Goal: Communication & Community: Ask a question

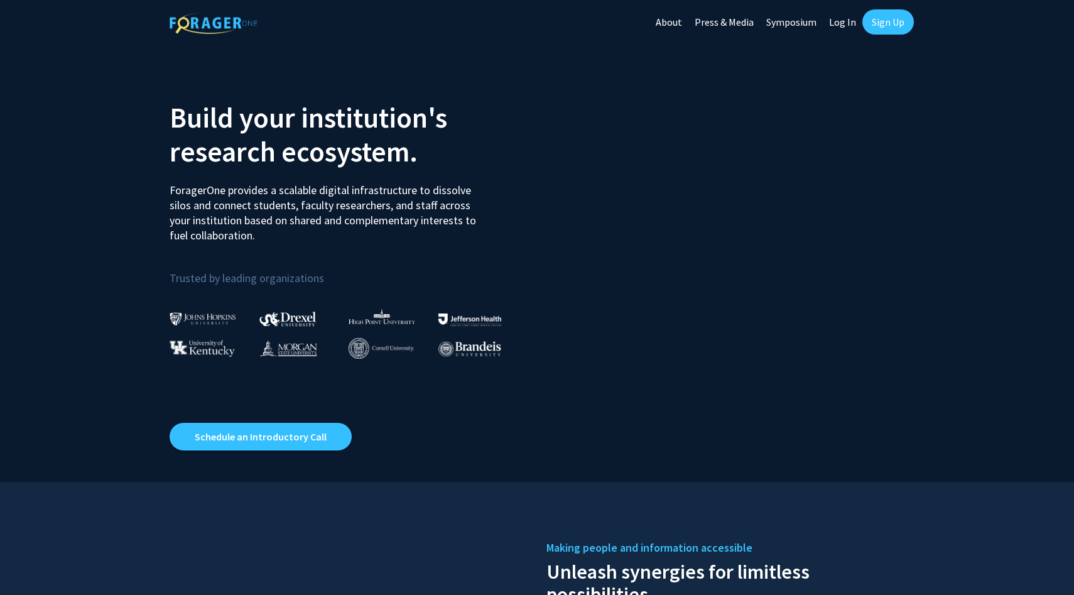
click at [846, 21] on link "Log In" at bounding box center [842, 22] width 40 height 44
select select
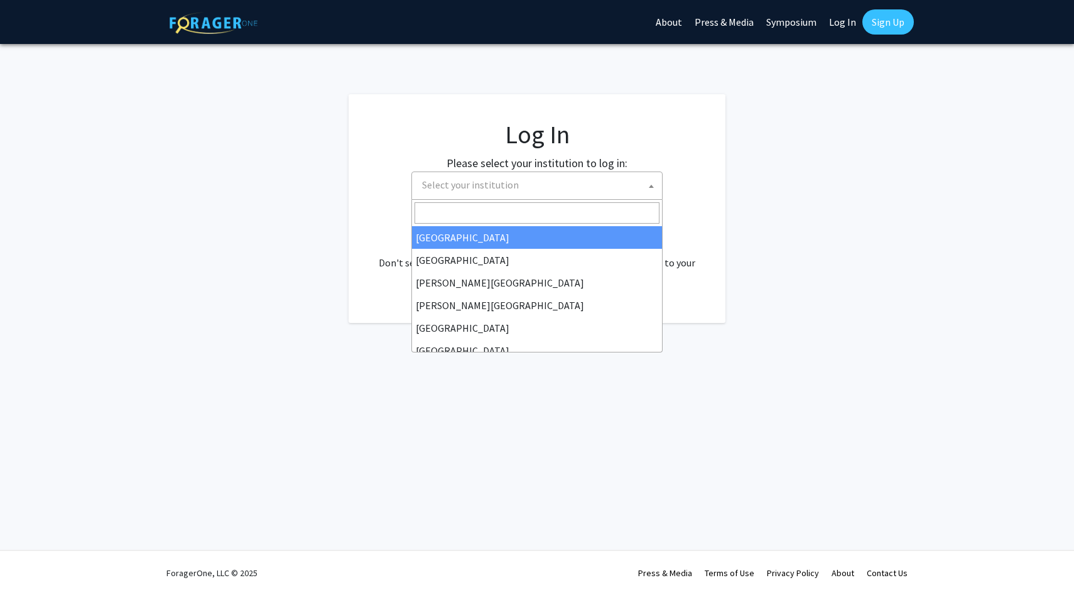
click at [505, 186] on span "Select your institution" at bounding box center [470, 184] width 97 height 13
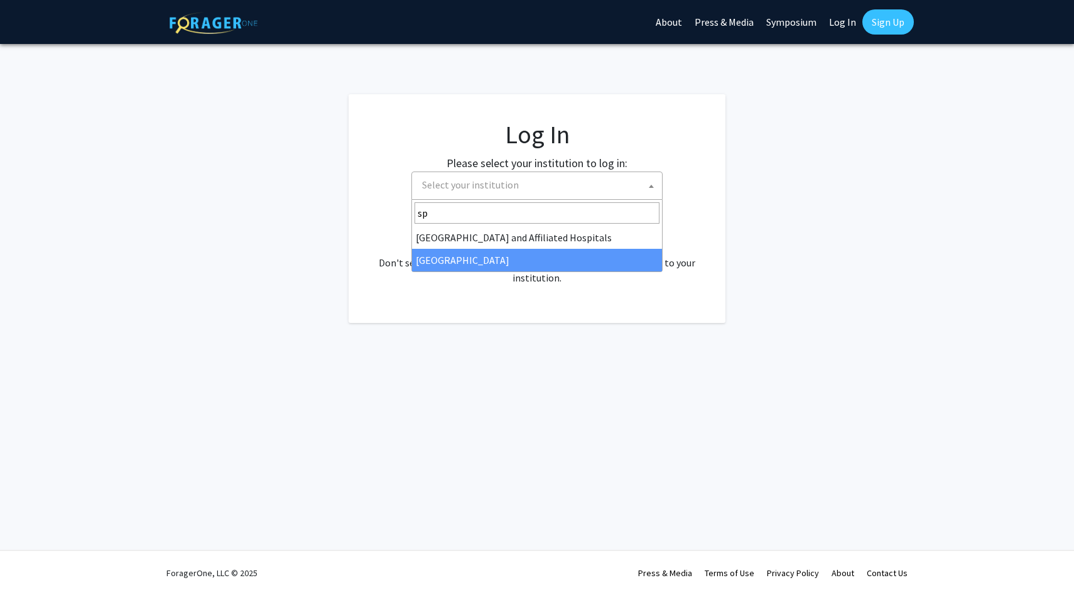
type input "sp"
select select "4"
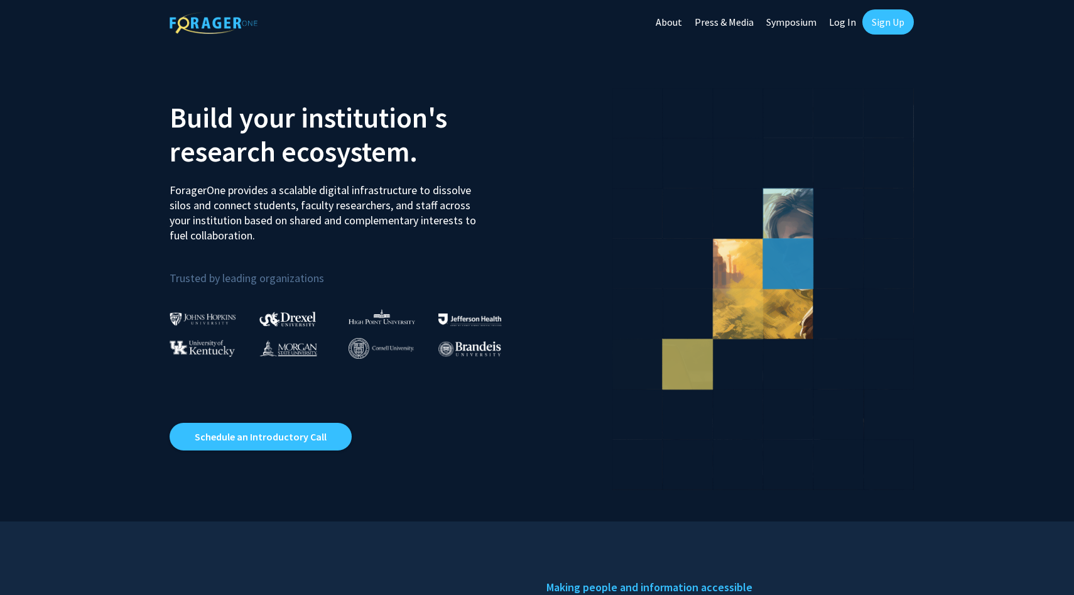
click at [837, 23] on link "Log In" at bounding box center [842, 22] width 40 height 44
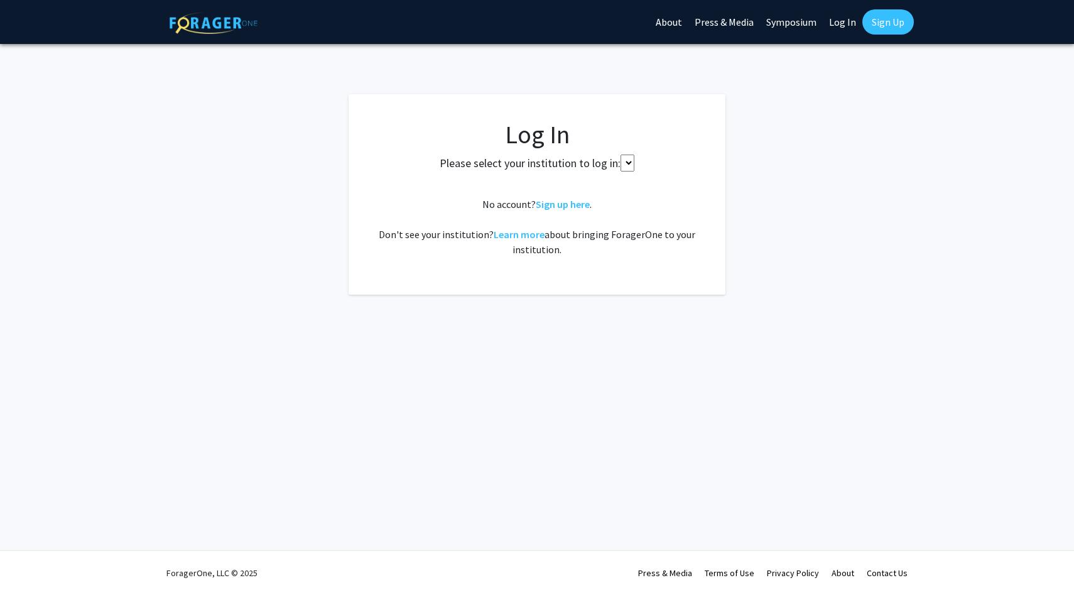
select select
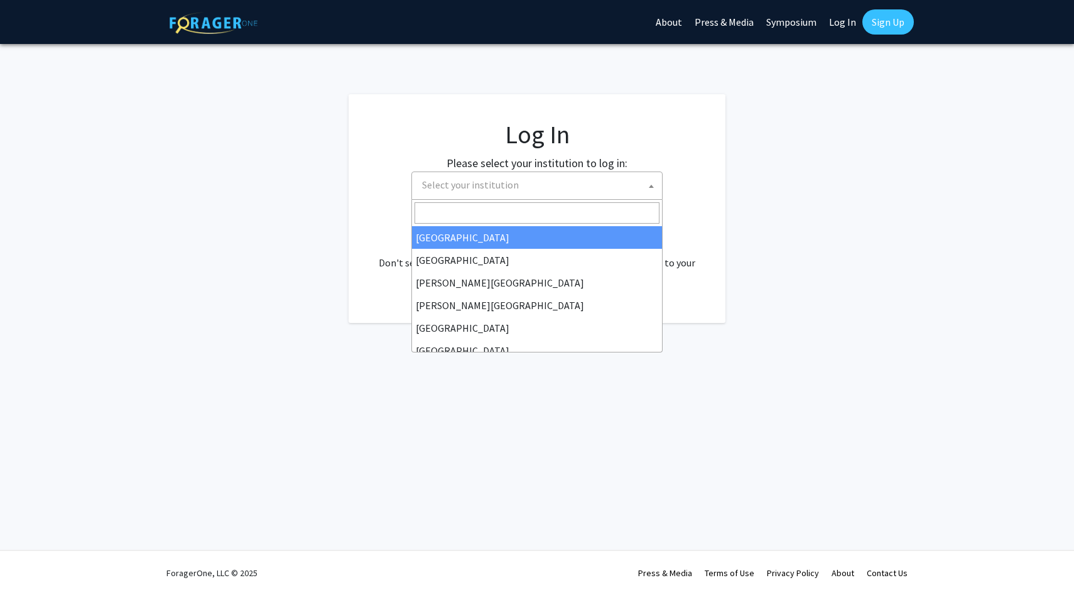
click at [551, 183] on span "Select your institution" at bounding box center [539, 185] width 245 height 26
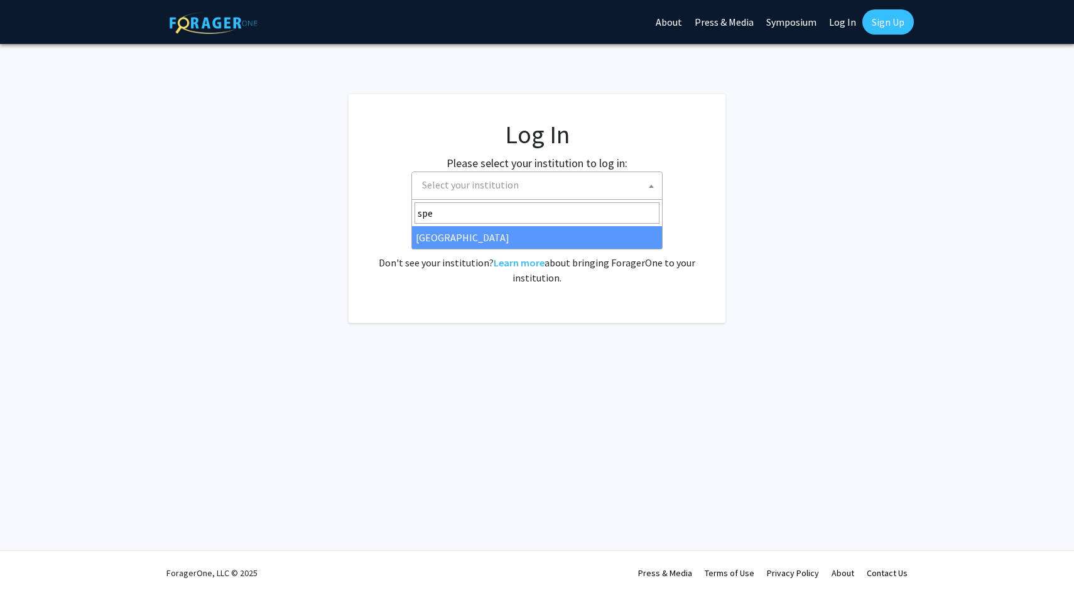
type input "spe"
select select "4"
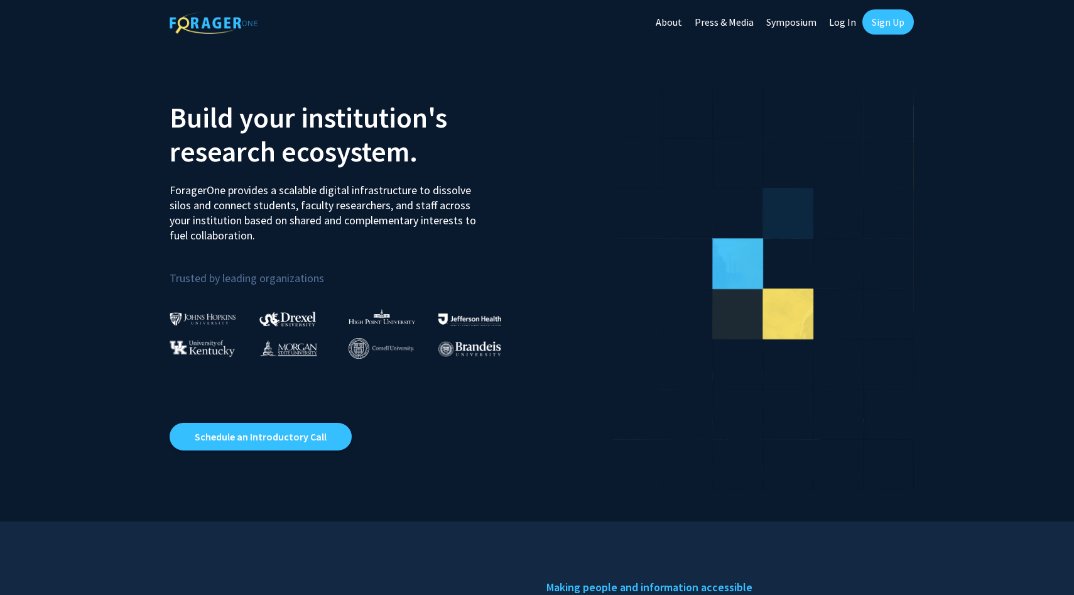
click at [846, 18] on link "Log In" at bounding box center [842, 22] width 40 height 44
select select
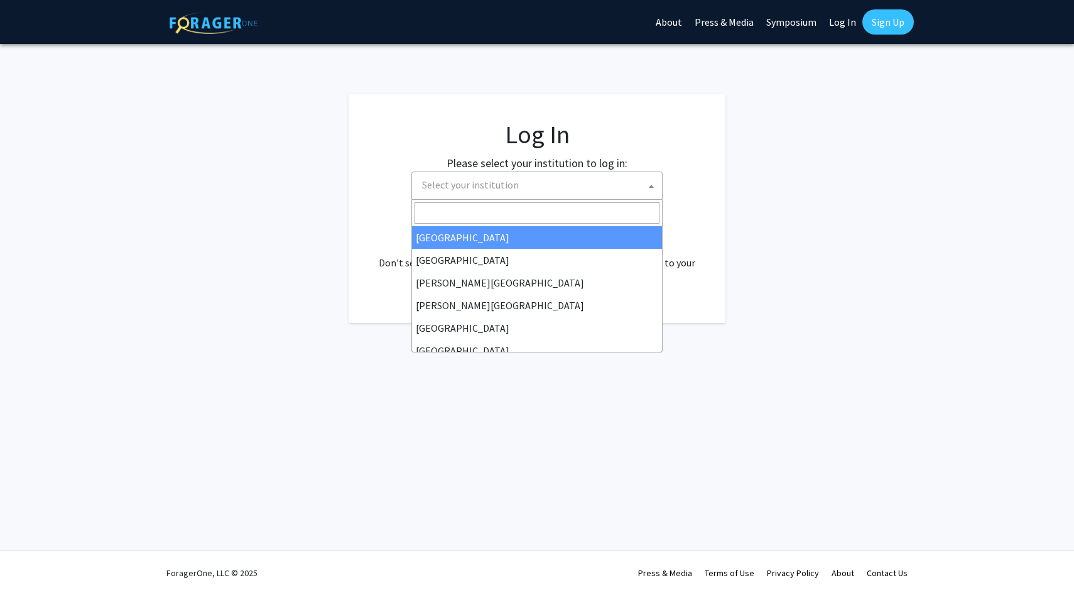
click at [577, 183] on span "Select your institution" at bounding box center [539, 185] width 245 height 26
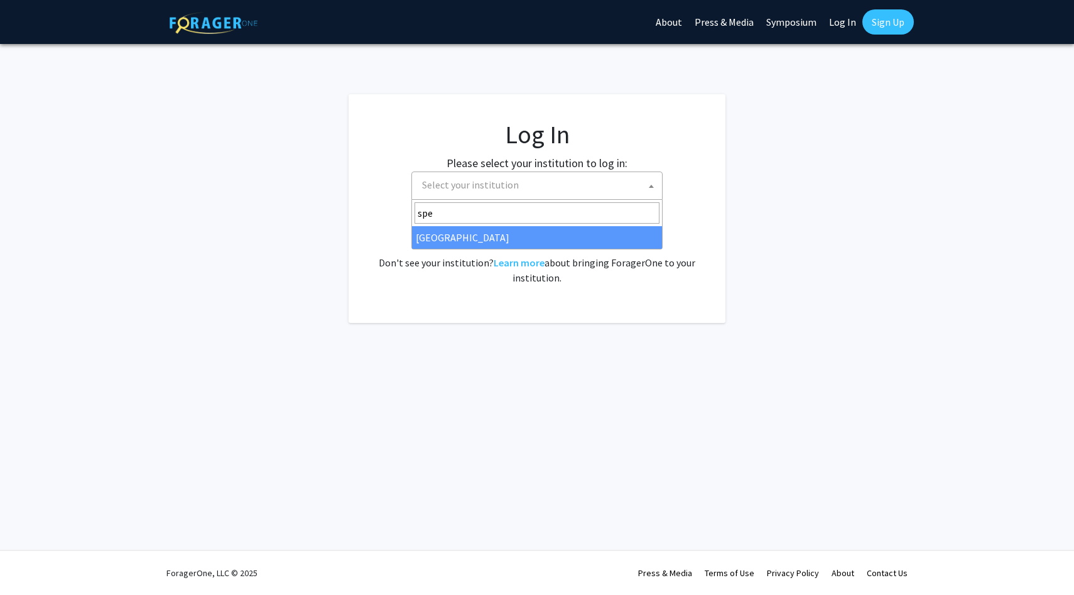
type input "spe"
select select "4"
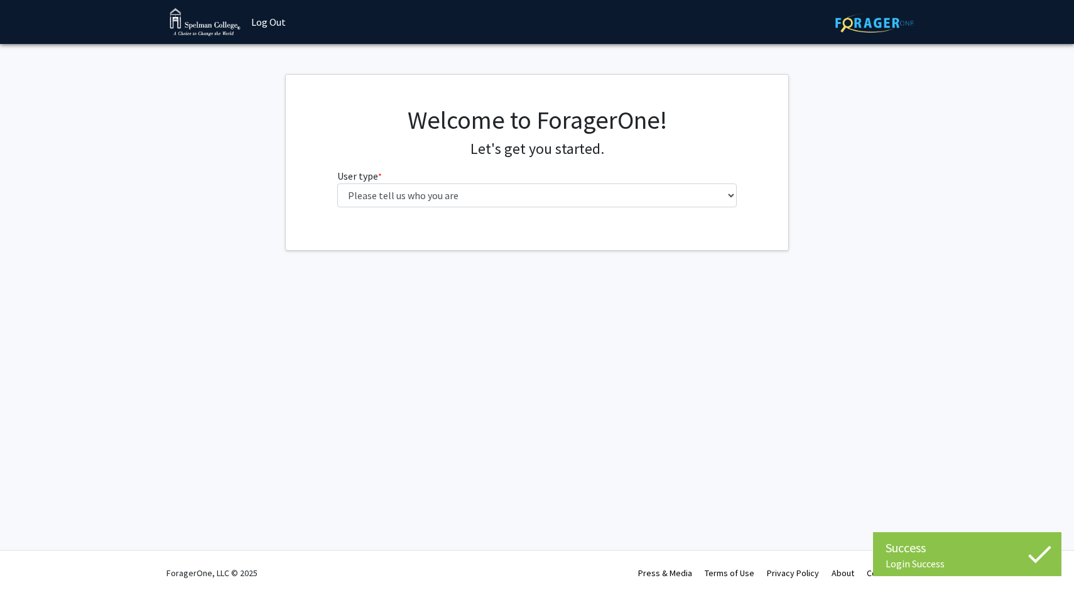
click at [563, 180] on fg-select "User type * required Please tell us who you are Undergraduate Student Master's …" at bounding box center [537, 187] width 400 height 39
click at [560, 188] on select "Please tell us who you are Undergraduate Student Master's Student Doctoral Cand…" at bounding box center [537, 195] width 400 height 24
select select "1: undergrad"
click at [337, 183] on select "Please tell us who you are Undergraduate Student Master's Student Doctoral Cand…" at bounding box center [537, 195] width 400 height 24
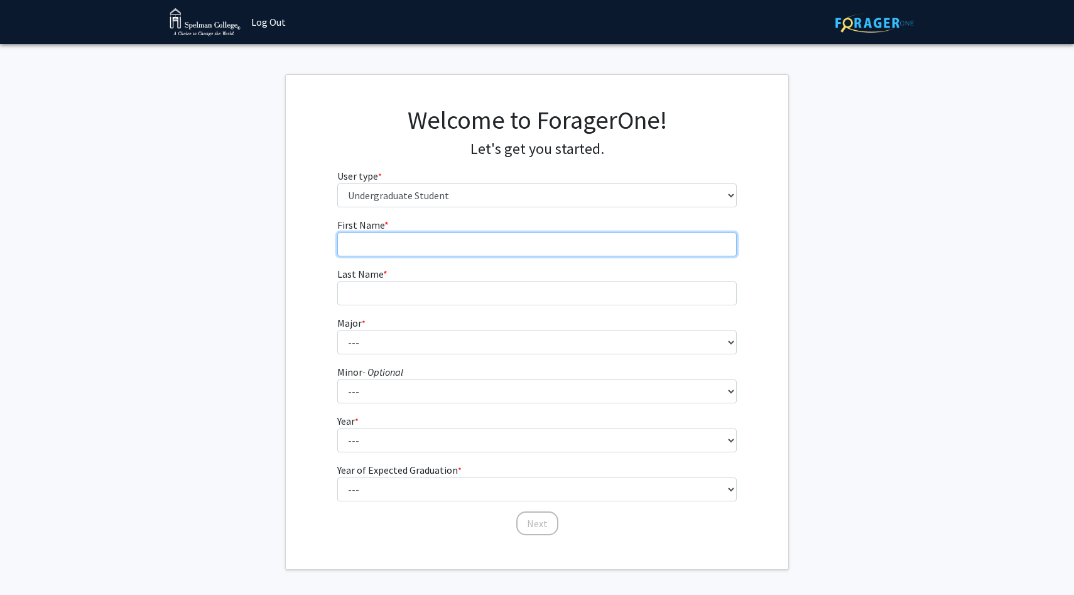
click at [476, 247] on input "First Name * required" at bounding box center [537, 244] width 400 height 24
type input "[PERSON_NAME]"
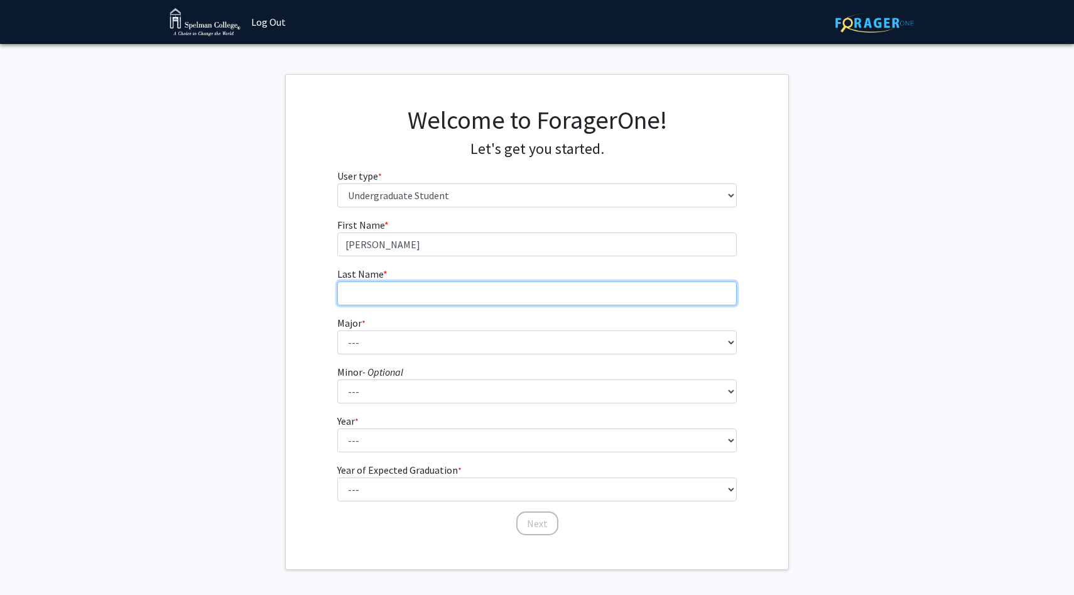
type input "[PERSON_NAME]"
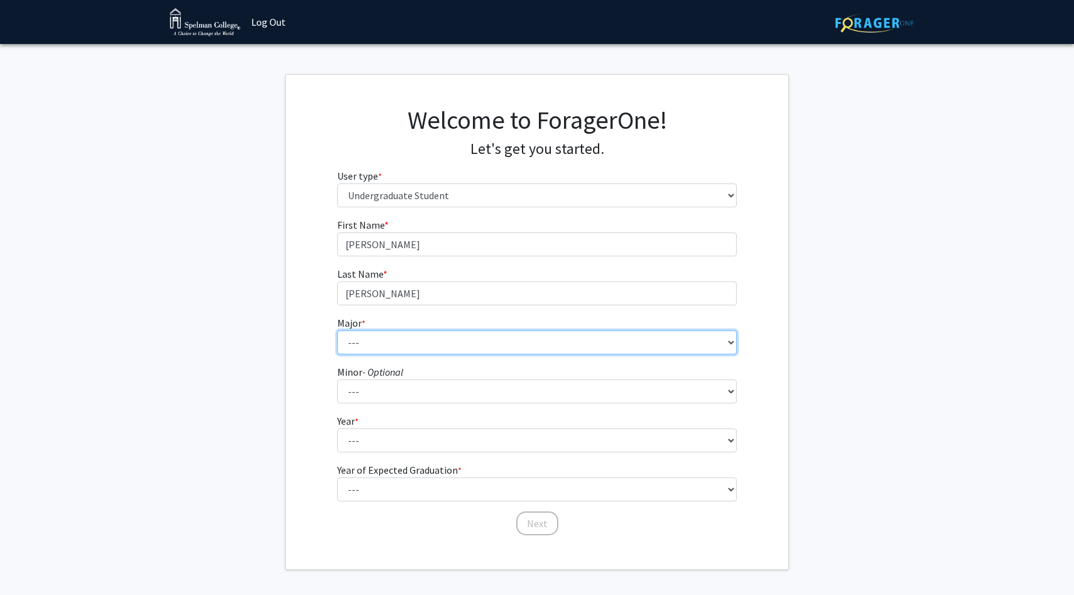
click at [400, 346] on select "--- Art Art History Biochemistry Biology Chemistry Comparative Women’s Studies …" at bounding box center [537, 342] width 400 height 24
select select "4: 250"
click at [337, 330] on select "--- Art Art History Biochemistry Biology Chemistry Comparative Women’s Studies …" at bounding box center [537, 342] width 400 height 24
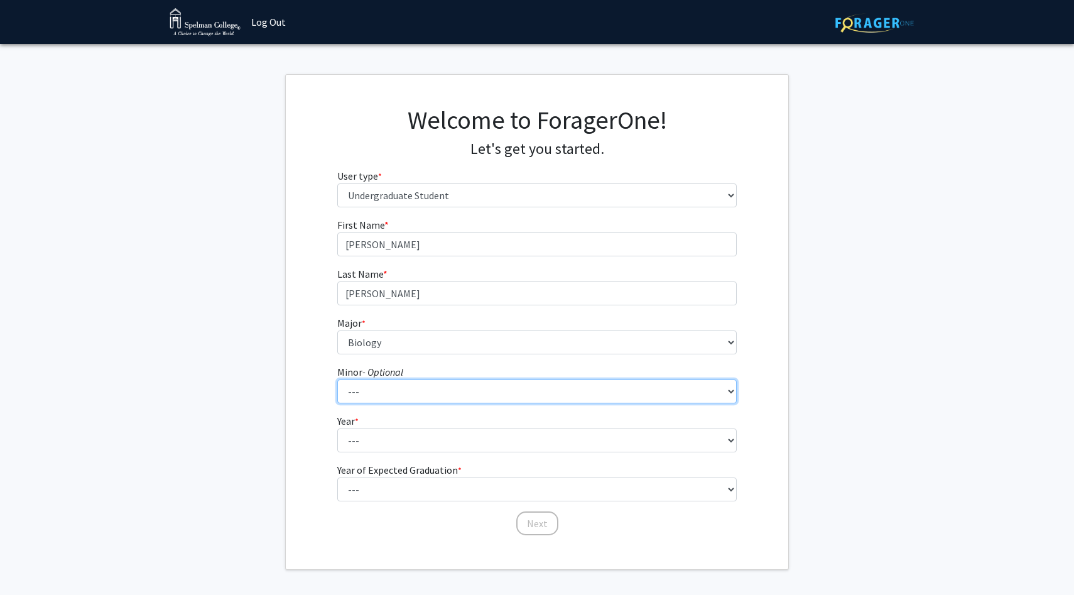
click at [382, 392] on select "--- African Diaspora Studies Anthropology Art History Asian Studies Biochemistr…" at bounding box center [537, 391] width 400 height 24
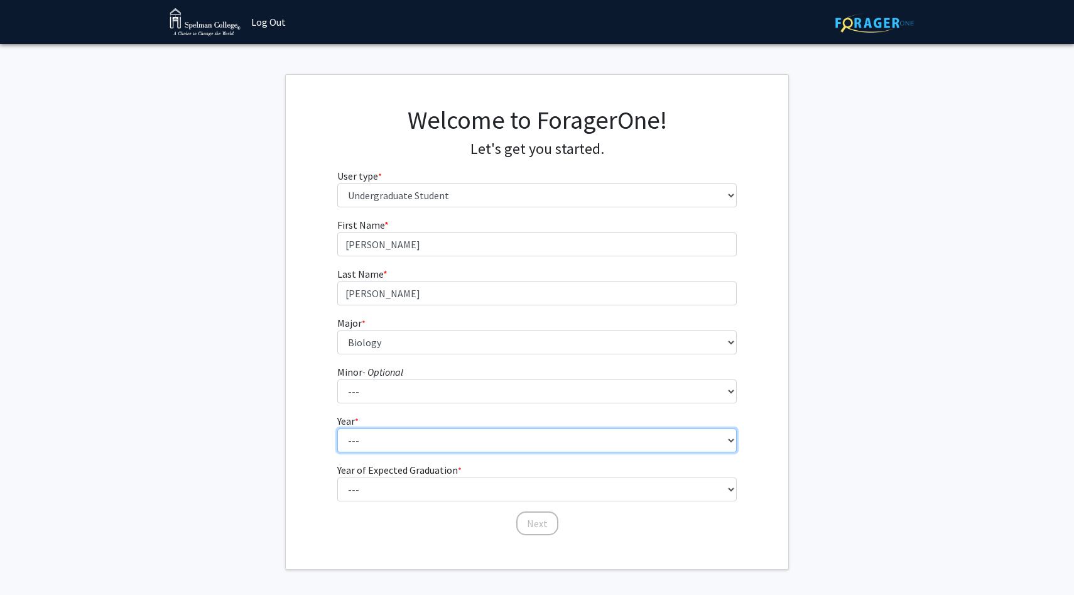
click at [372, 445] on select "--- First-year Sophomore Junior Senior Postbaccalaureate Certificate" at bounding box center [537, 440] width 400 height 24
select select "2: sophomore"
click at [337, 428] on select "--- First-year Sophomore Junior Senior Postbaccalaureate Certificate" at bounding box center [537, 440] width 400 height 24
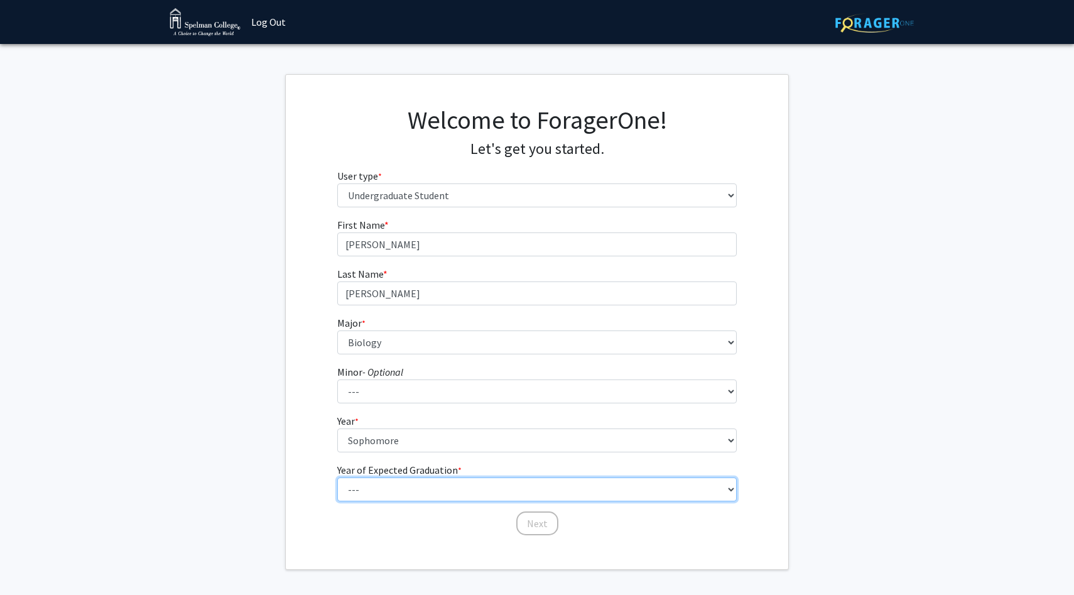
click at [387, 489] on select "--- 2025 2026 2027 2028 2029 2030 2031 2032 2033 2034" at bounding box center [537, 489] width 400 height 24
select select "4: 2028"
click at [337, 477] on select "--- 2025 2026 2027 2028 2029 2030 2031 2032 2033 2034" at bounding box center [537, 489] width 400 height 24
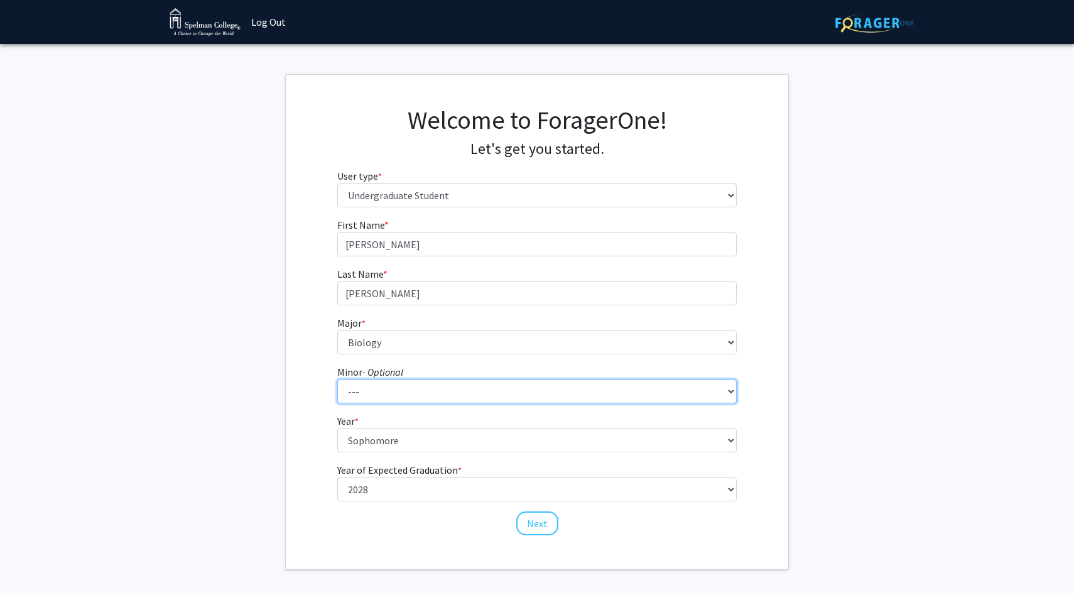
click at [388, 387] on select "--- African Diaspora Studies Anthropology Art History Asian Studies Biochemistr…" at bounding box center [537, 391] width 400 height 24
click at [337, 379] on select "--- African Diaspora Studies Anthropology Art History Asian Studies Biochemistr…" at bounding box center [537, 391] width 400 height 24
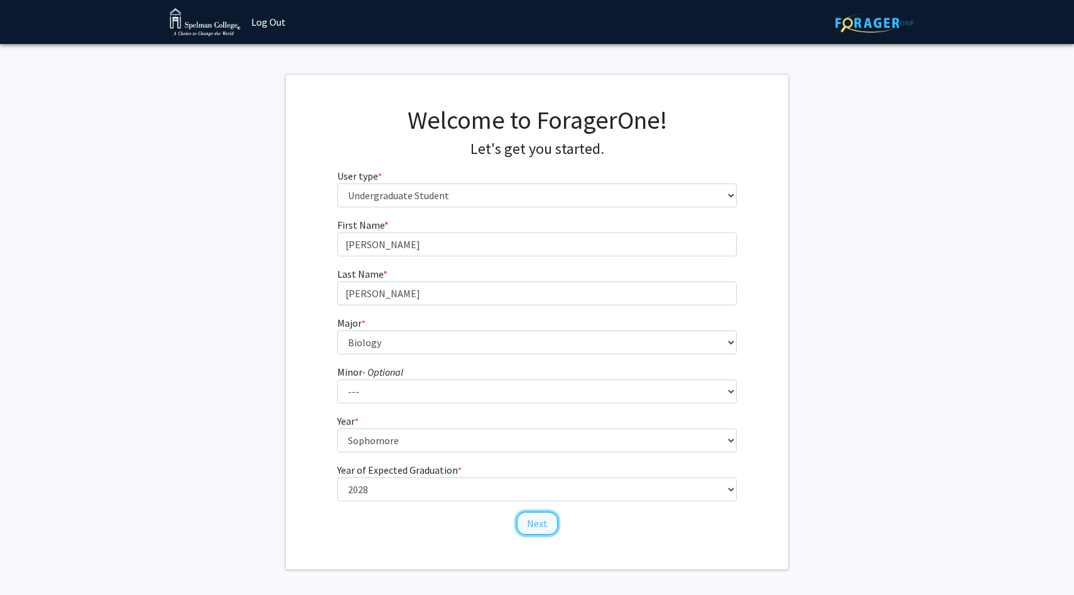
click at [537, 520] on button "Next" at bounding box center [537, 523] width 42 height 24
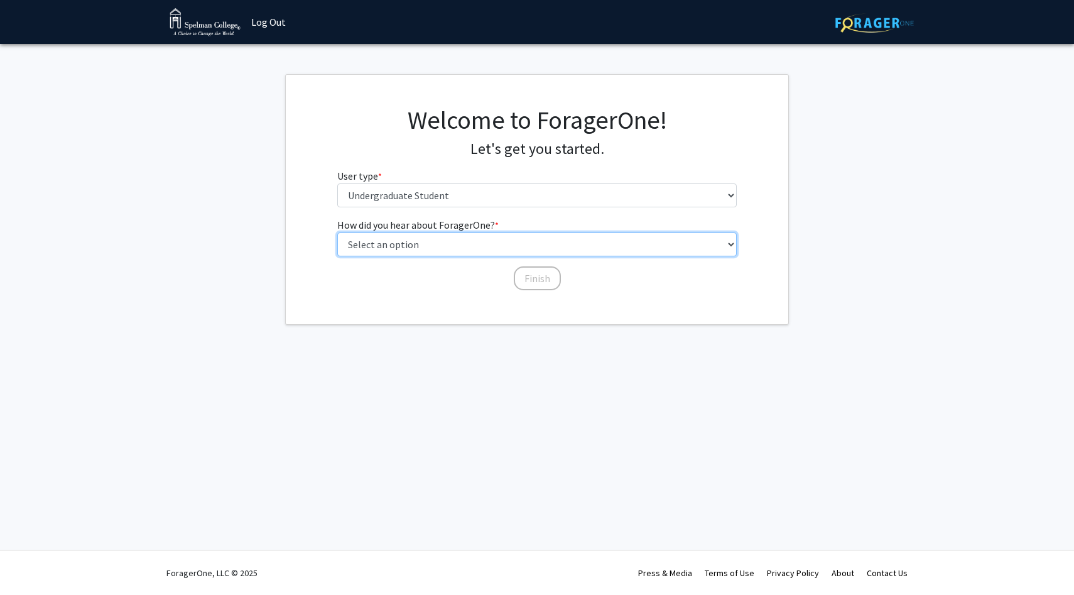
click at [494, 248] on select "Select an option Peer/student recommendation Faculty/staff recommendation Unive…" at bounding box center [537, 244] width 400 height 24
select select "2: faculty_recommendation"
click at [337, 232] on select "Select an option Peer/student recommendation Faculty/staff recommendation Unive…" at bounding box center [537, 244] width 400 height 24
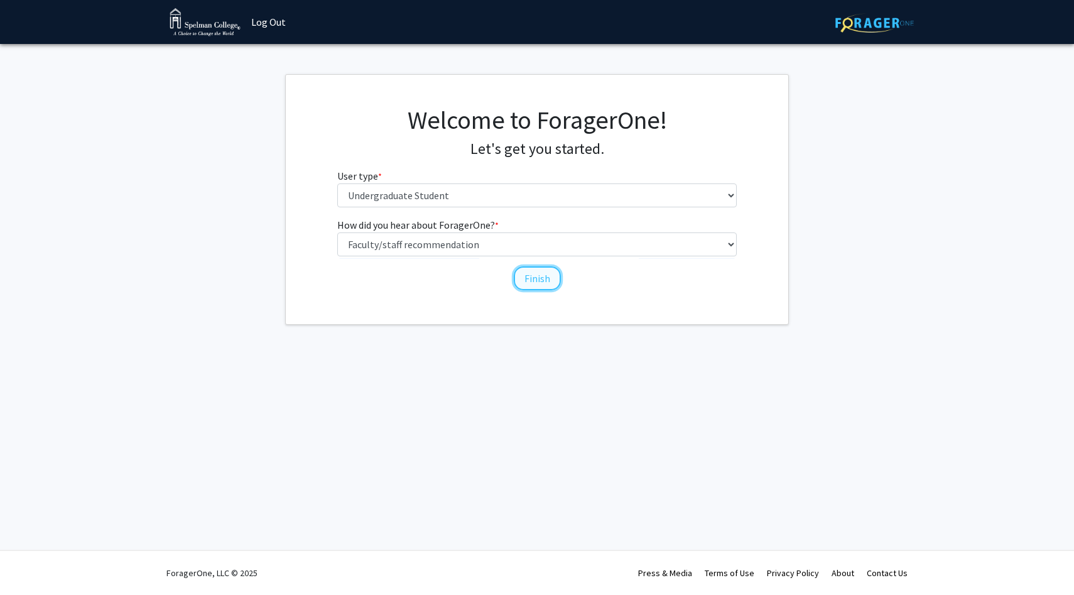
click at [541, 283] on button "Finish" at bounding box center [537, 278] width 47 height 24
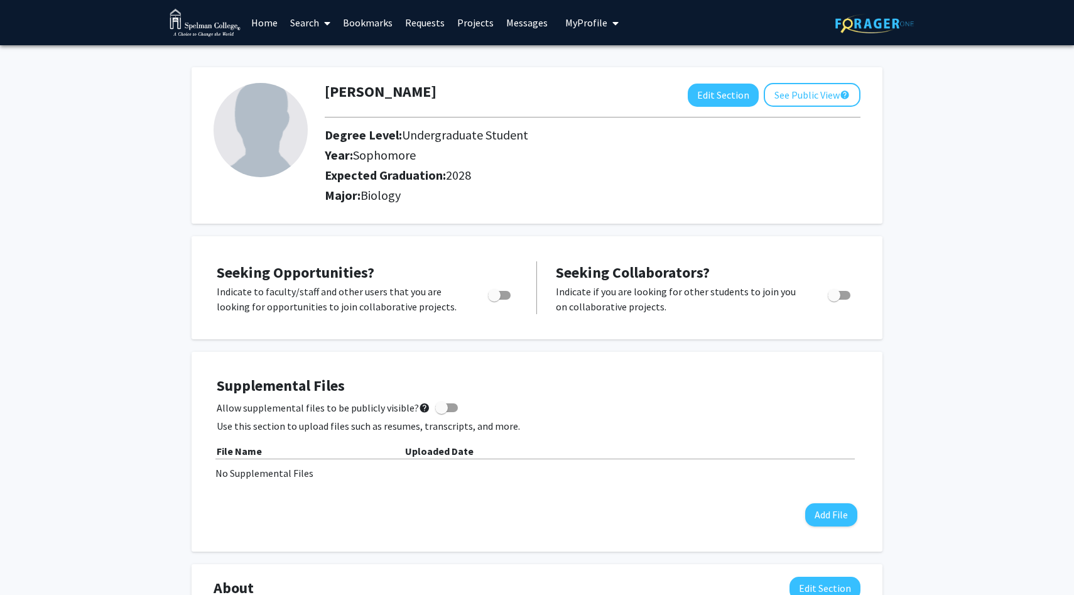
click at [495, 291] on span "Toggle" at bounding box center [494, 295] width 13 height 13
click at [494, 299] on input "Are you actively seeking opportunities?" at bounding box center [493, 299] width 1 height 1
checkbox input "true"
click at [838, 297] on span "Toggle" at bounding box center [833, 295] width 13 height 13
click at [834, 299] on input "Would you like to receive other student requests to work with you?" at bounding box center [833, 299] width 1 height 1
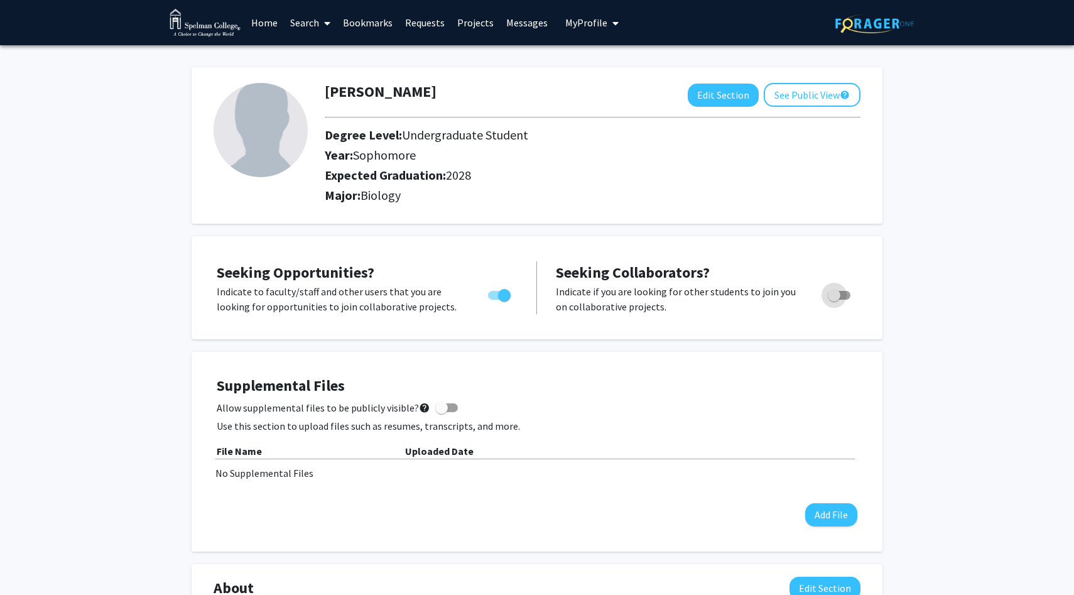
checkbox input "true"
click at [716, 99] on button "Edit Section" at bounding box center [722, 94] width 71 height 23
select select "sophomore"
select select "2028"
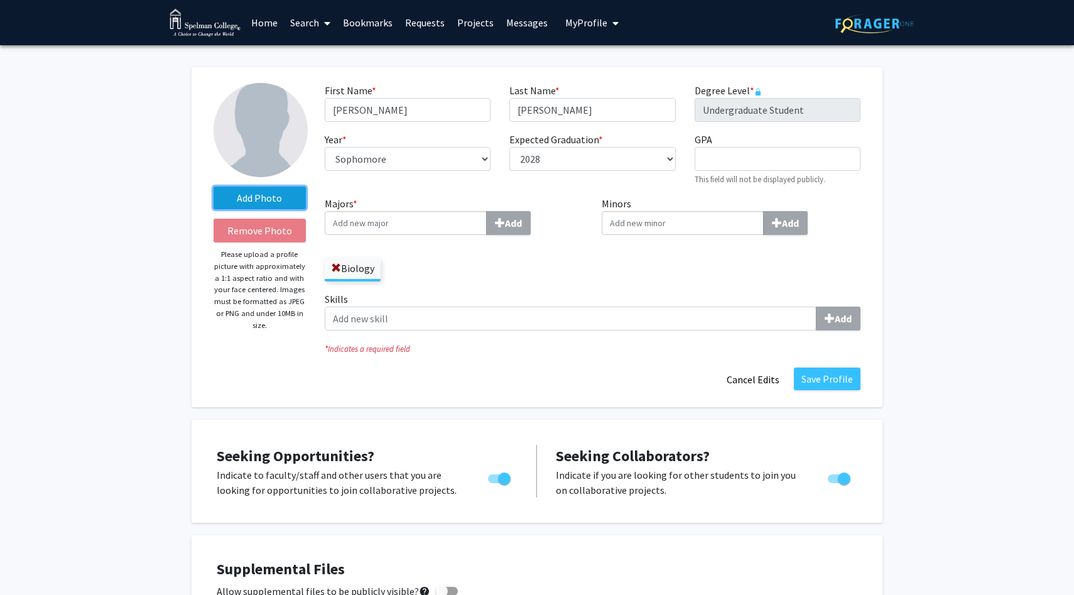
click at [265, 201] on label "Add Photo" at bounding box center [259, 197] width 92 height 23
click at [0, 0] on input "Add Photo" at bounding box center [0, 0] width 0 height 0
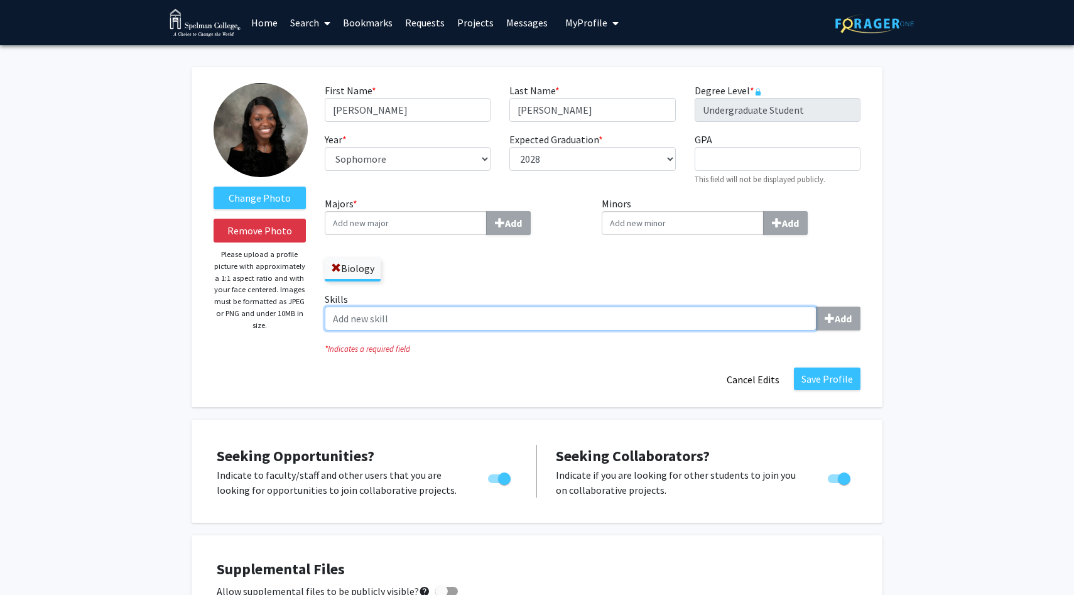
click at [729, 318] on input "Skills Add" at bounding box center [571, 318] width 492 height 24
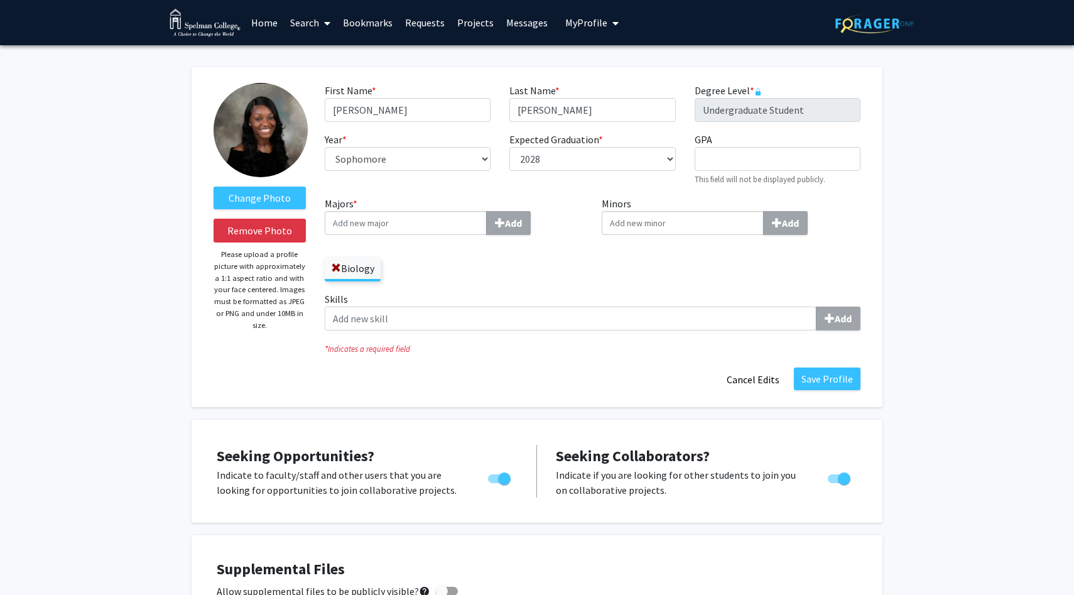
click at [586, 376] on div "Save Profile Cancel Edits" at bounding box center [592, 379] width 554 height 24
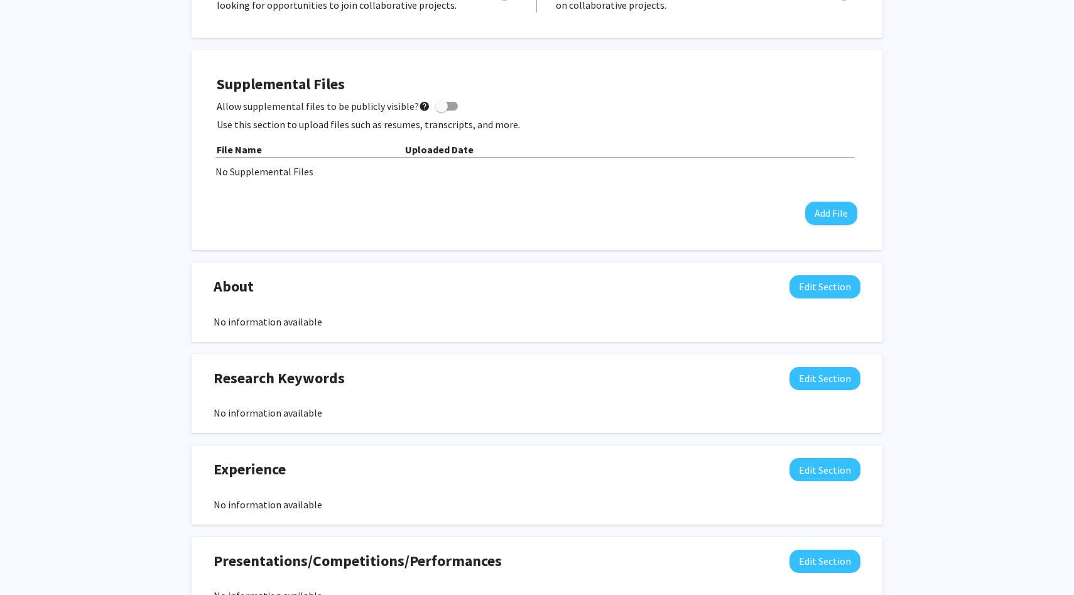
scroll to position [489, 0]
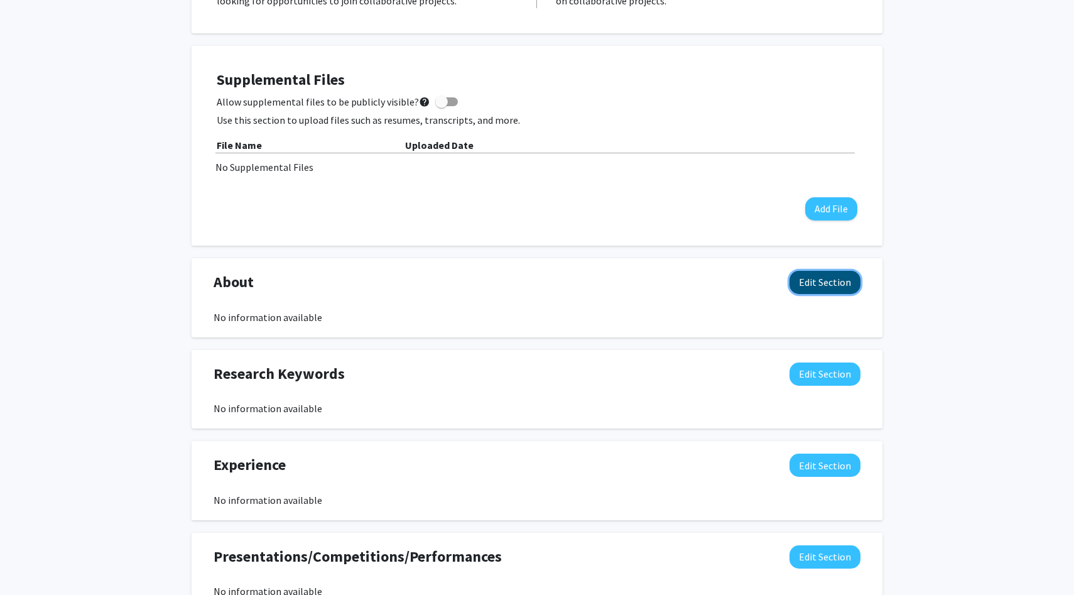
click at [808, 288] on button "Edit Section" at bounding box center [824, 282] width 71 height 23
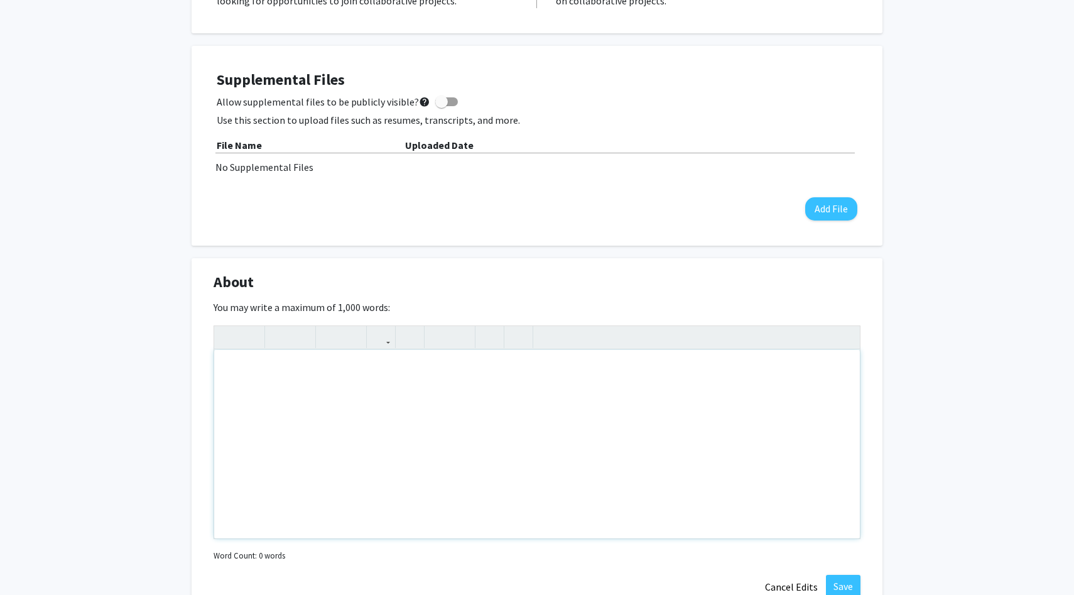
click at [515, 411] on div "Note to users with screen readers: Please deactivate our accessibility plugin f…" at bounding box center [536, 444] width 645 height 188
type textarea "'"
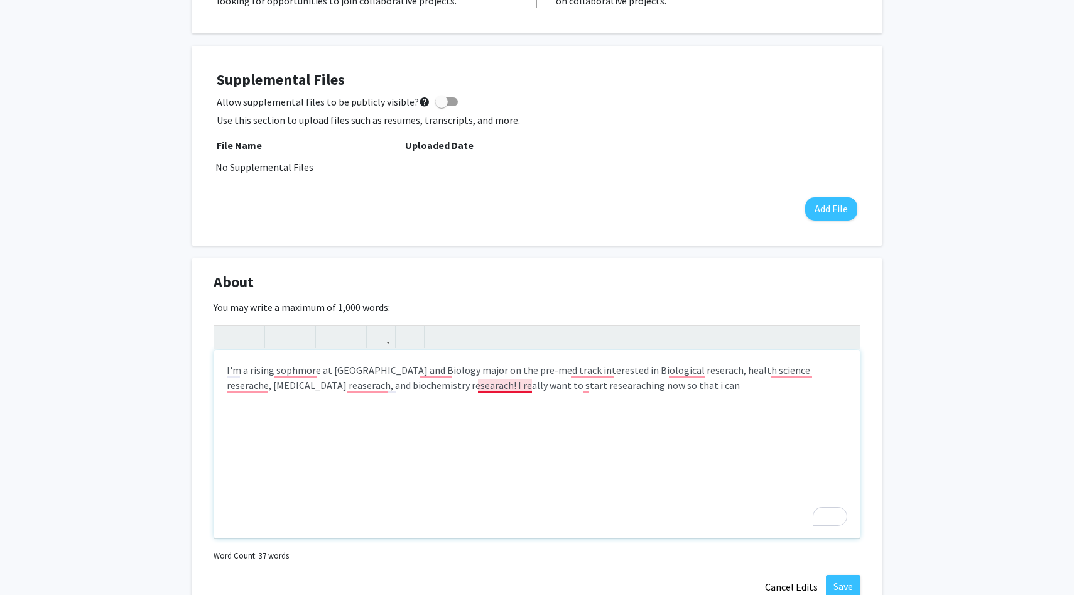
click at [492, 389] on p "I'm a rising sophmore at [GEOGRAPHIC_DATA] and Biology major on the pre-med tra…" at bounding box center [537, 377] width 620 height 30
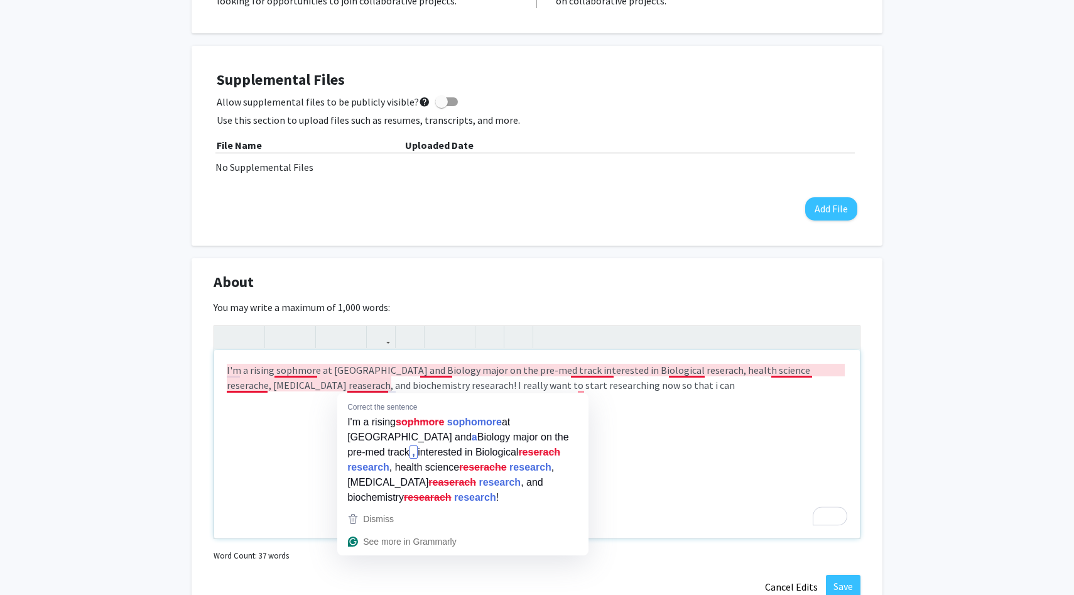
click at [377, 385] on p "I'm a rising sophmore at [GEOGRAPHIC_DATA] and Biology major on the pre-med tra…" at bounding box center [537, 377] width 620 height 30
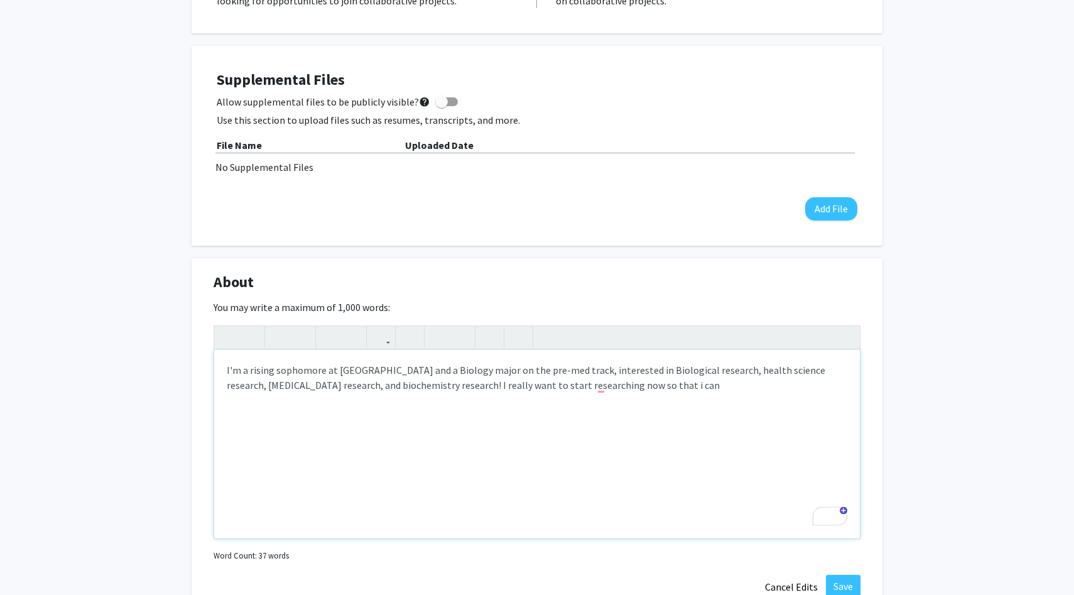
click at [627, 386] on p "I'm a rising sophomore at [GEOGRAPHIC_DATA] and a Biology major on the pre-med …" at bounding box center [537, 377] width 620 height 30
click at [603, 388] on p "I'm a rising sophomore at [GEOGRAPHIC_DATA] and a Biology major on the pre-med …" at bounding box center [537, 377] width 620 height 30
click at [632, 385] on p "I'm a rising sophomore at [GEOGRAPHIC_DATA] and a Biology major on the pre-med …" at bounding box center [537, 377] width 620 height 30
click at [231, 401] on p "I'm a rising sophomore at [GEOGRAPHIC_DATA] and a Biology major on the pre-med …" at bounding box center [537, 384] width 620 height 45
click at [333, 397] on p "I'm a rising sophomore at [GEOGRAPHIC_DATA] and a Biology major on the pre-med …" at bounding box center [537, 384] width 620 height 45
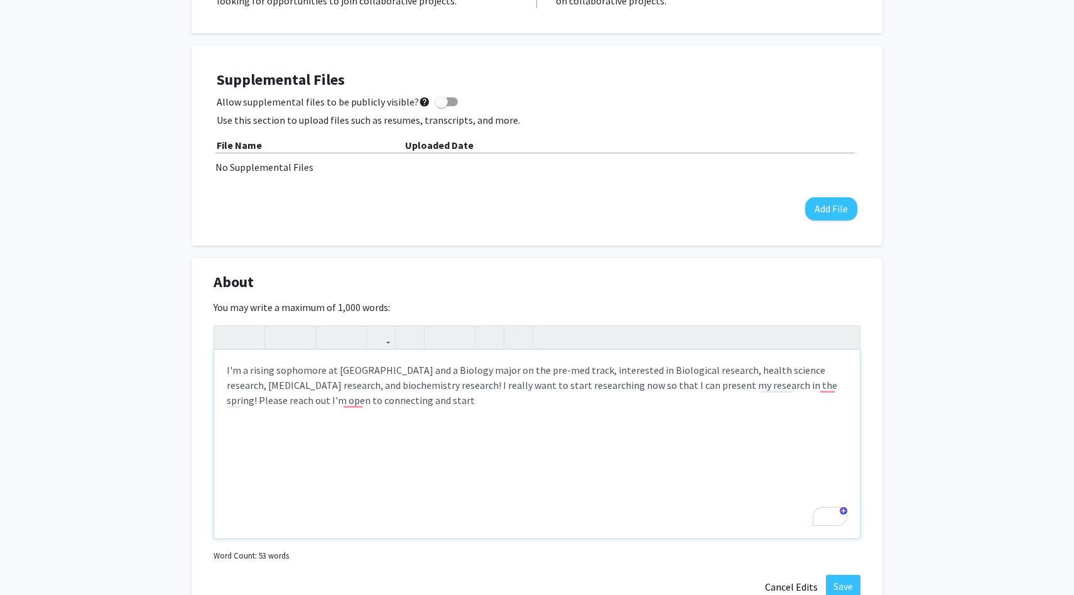
type textarea "<p>I'm a rising sophomore at [GEOGRAPHIC_DATA] and a Biology major on the pre-m…"
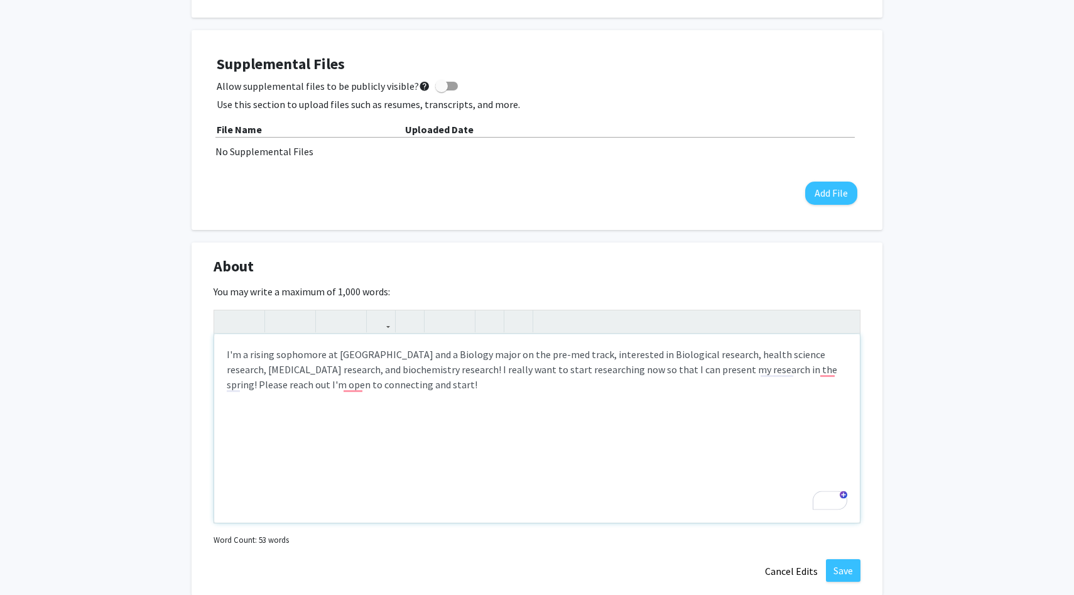
scroll to position [506, 0]
click at [441, 82] on span at bounding box center [446, 84] width 23 height 9
click at [441, 89] on input "Allow supplemental files to be publicly visible? help" at bounding box center [441, 89] width 1 height 1
checkbox input "true"
click at [834, 197] on button "Add File" at bounding box center [831, 191] width 52 height 23
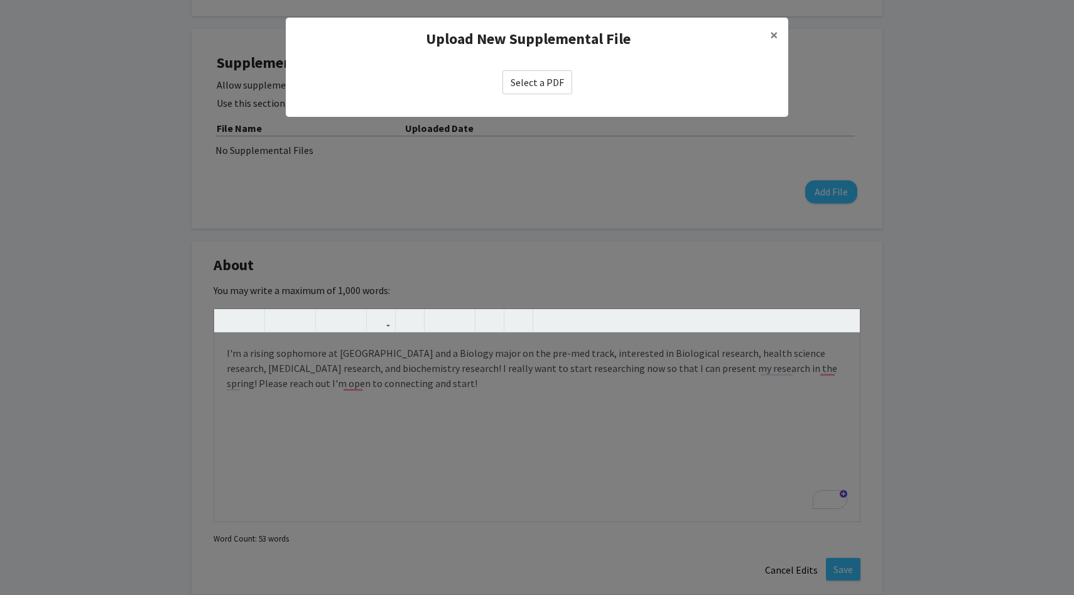
click at [546, 88] on label "Select a PDF" at bounding box center [537, 82] width 70 height 24
click at [0, 0] on input "Select a PDF" at bounding box center [0, 0] width 0 height 0
click at [770, 31] on span "×" at bounding box center [774, 34] width 8 height 19
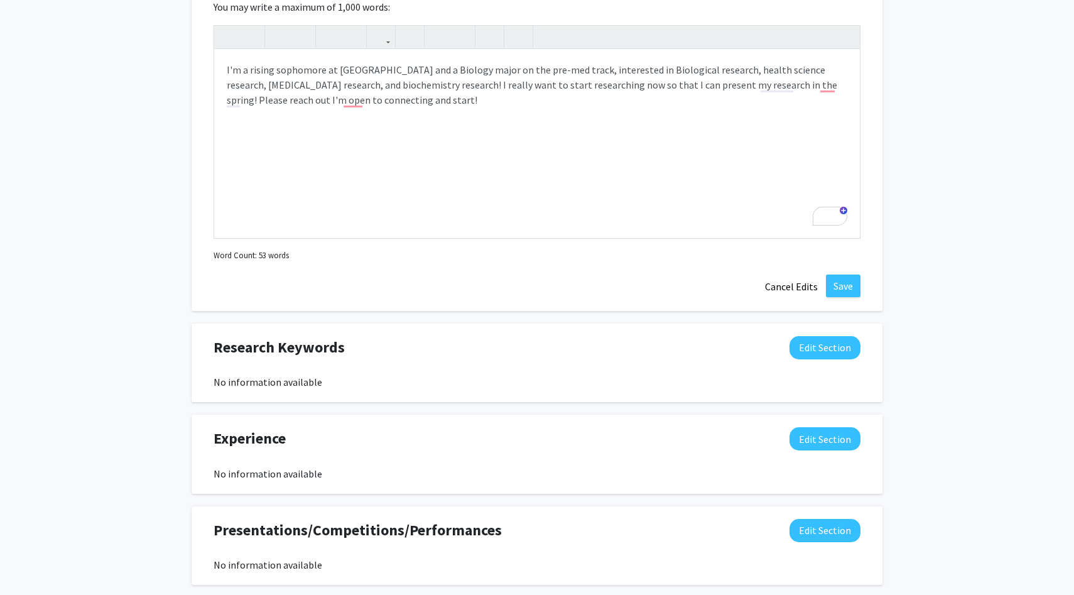
scroll to position [799, 0]
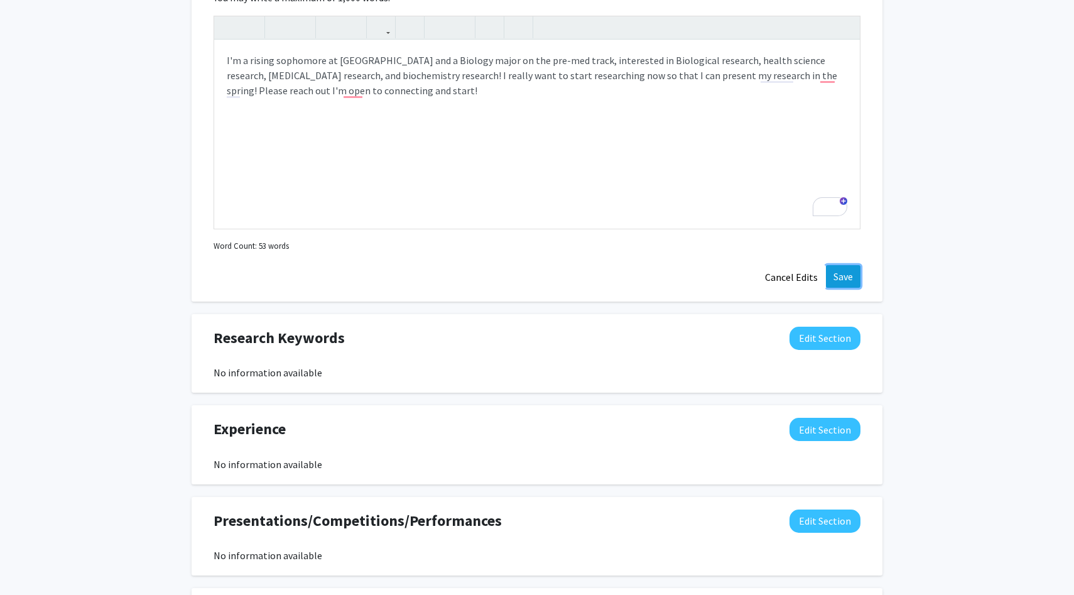
click at [843, 272] on button "Save" at bounding box center [843, 276] width 35 height 23
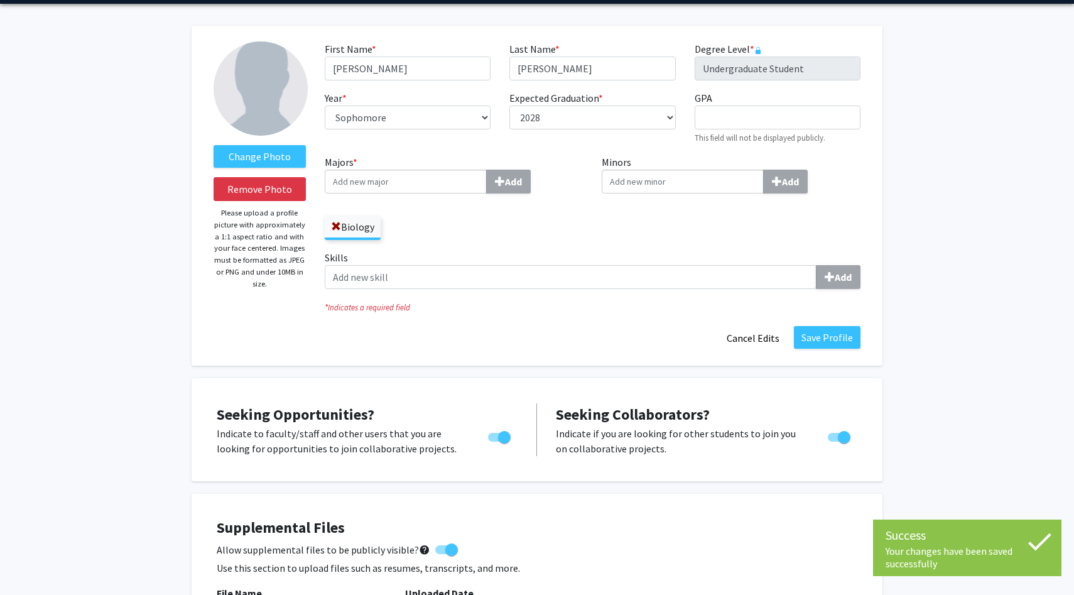
scroll to position [0, 0]
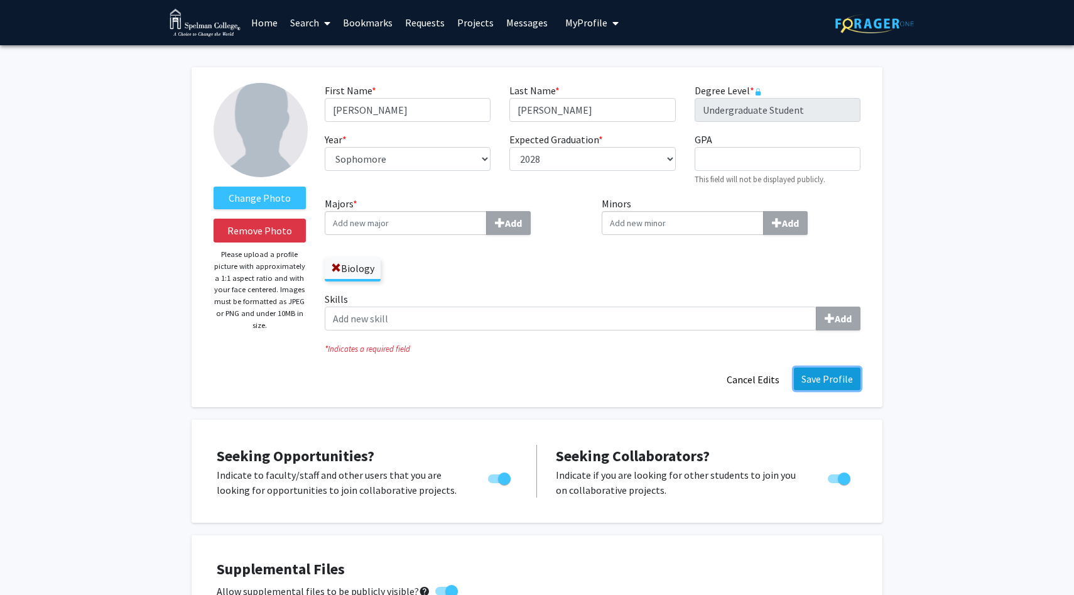
click at [830, 381] on button "Save Profile" at bounding box center [827, 378] width 67 height 23
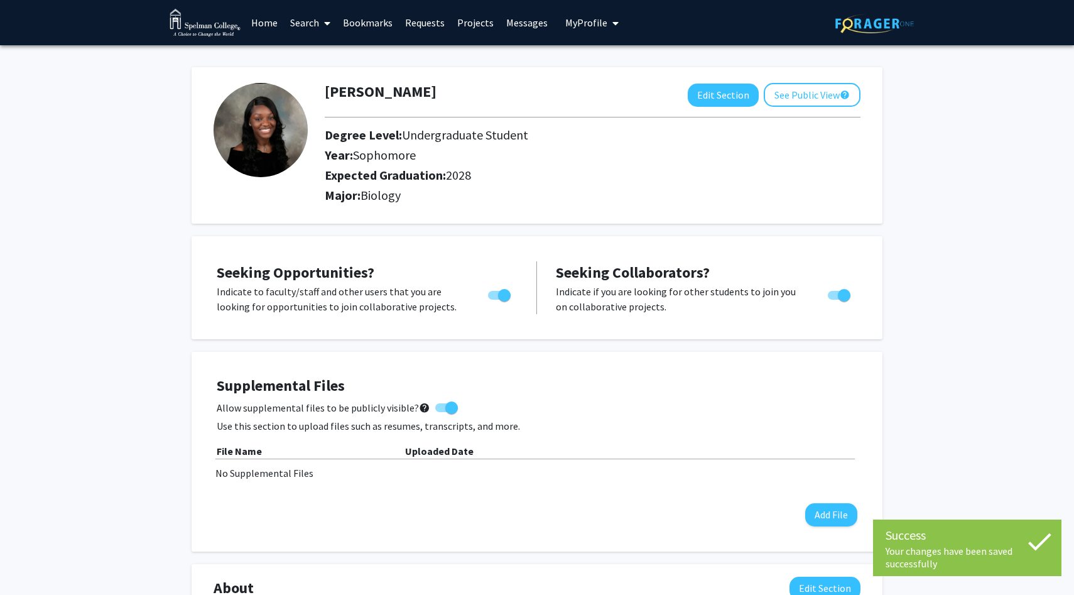
click at [311, 21] on link "Search" at bounding box center [310, 23] width 53 height 44
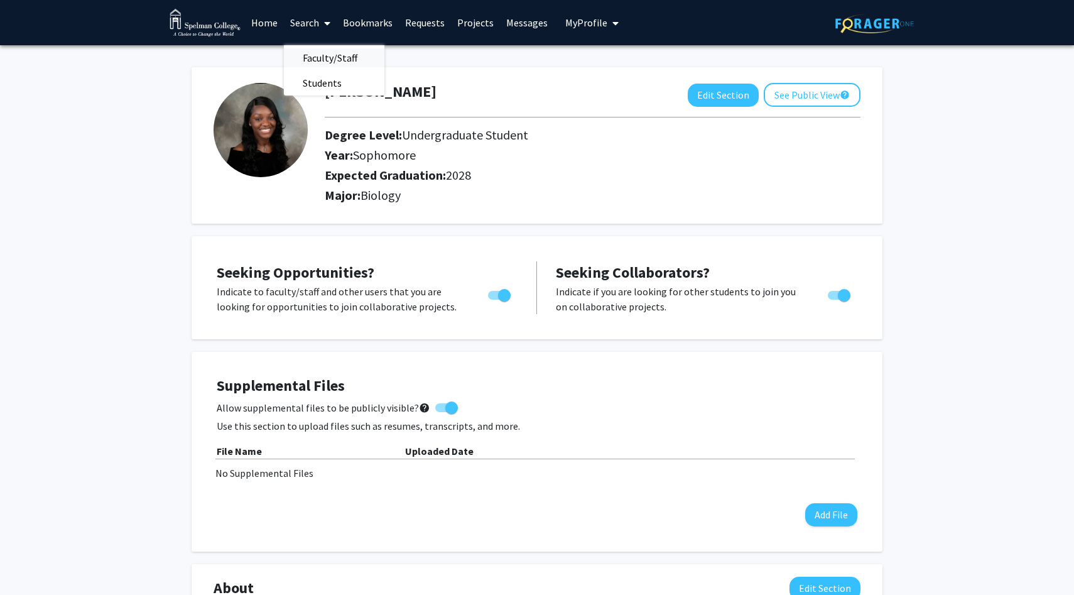
click at [325, 61] on span "Faculty/Staff" at bounding box center [330, 57] width 92 height 25
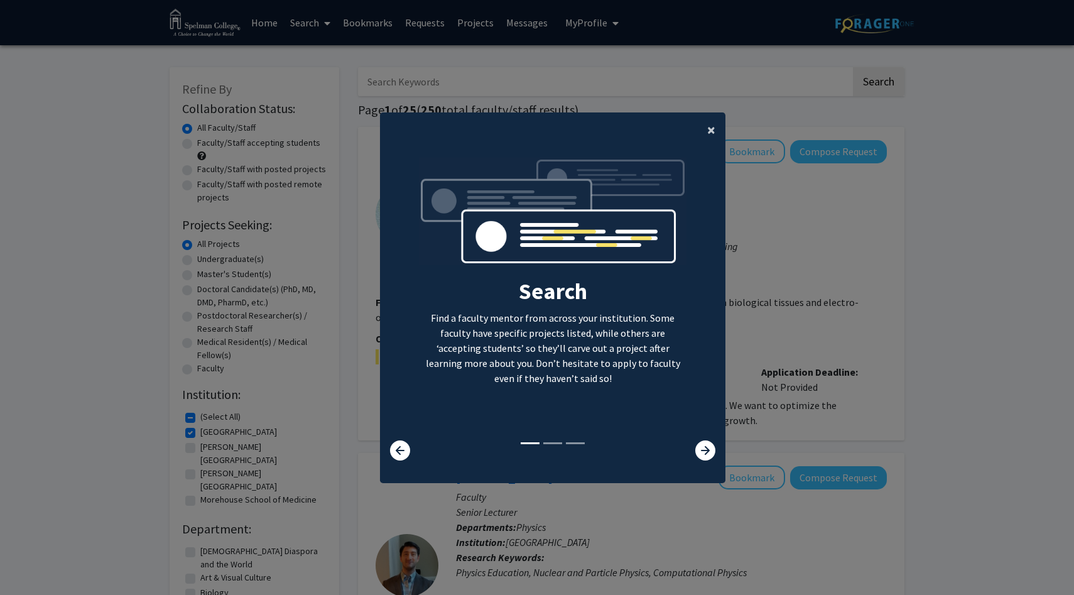
click at [717, 133] on button "×" at bounding box center [711, 129] width 28 height 35
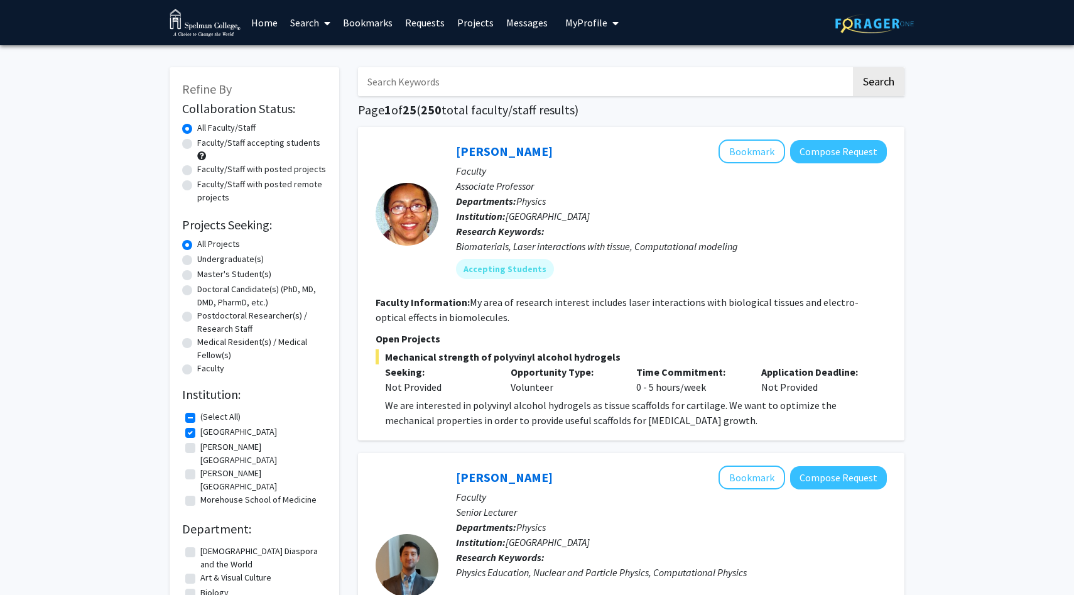
click at [244, 257] on label "Undergraduate(s)" at bounding box center [230, 258] width 67 height 13
click at [205, 257] on input "Undergraduate(s)" at bounding box center [201, 256] width 8 height 8
radio input "true"
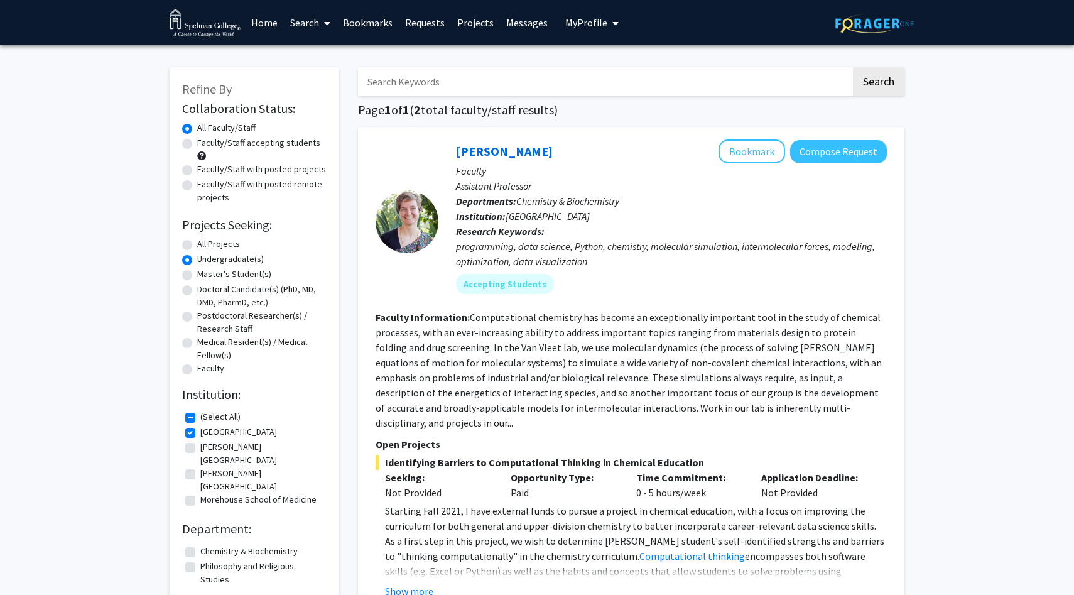
click at [418, 80] on input "Search Keywords" at bounding box center [604, 81] width 493 height 29
type input "Biology"
click at [853, 67] on button "Search" at bounding box center [878, 81] width 51 height 29
radio input "true"
checkbox input "false"
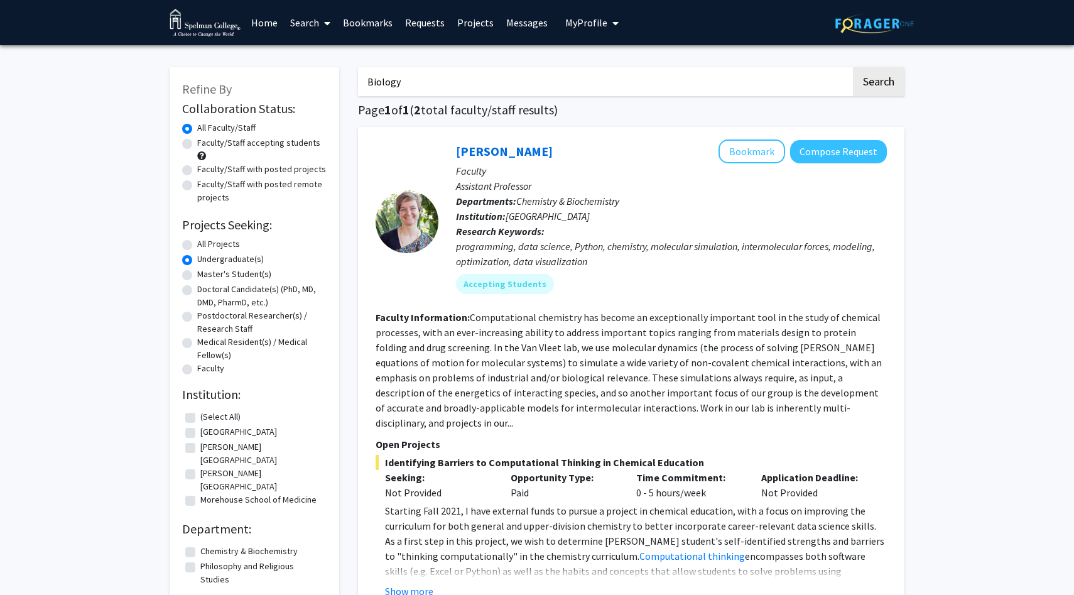
checkbox input "false"
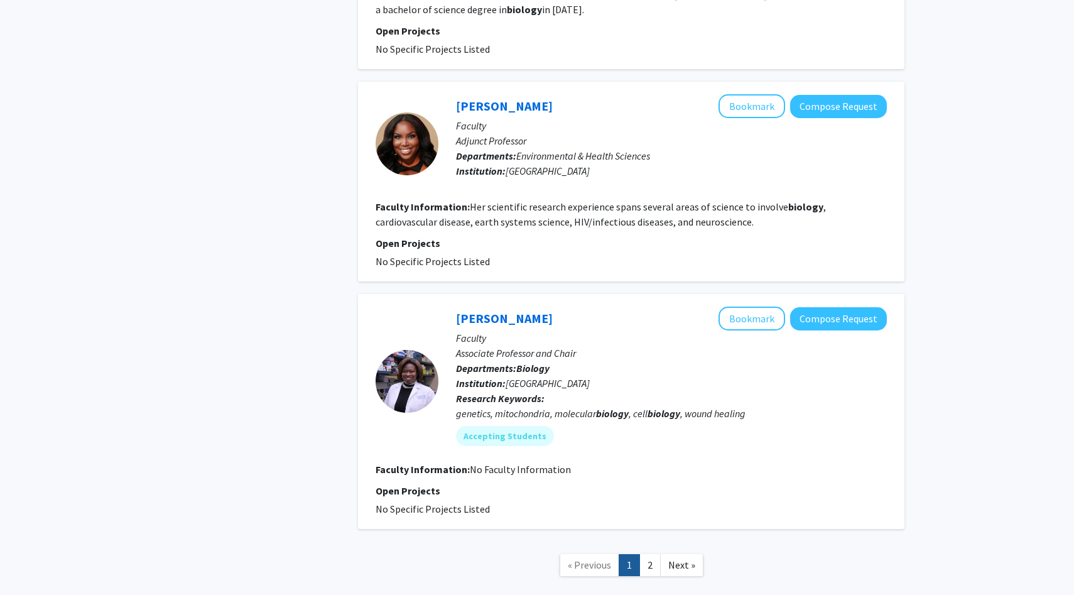
scroll to position [1795, 0]
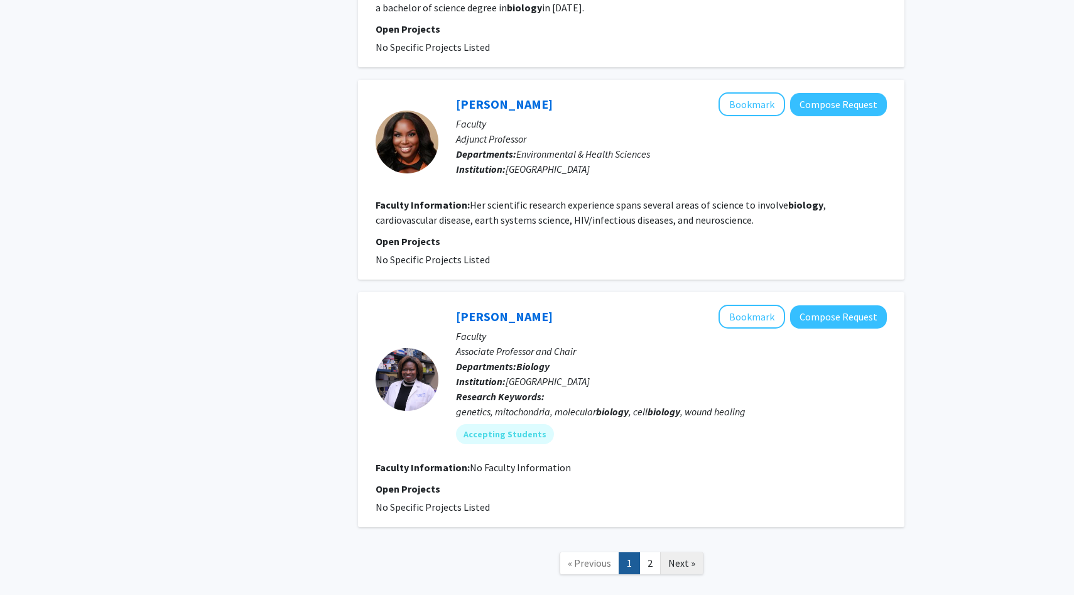
click at [680, 556] on span "Next »" at bounding box center [681, 562] width 27 height 13
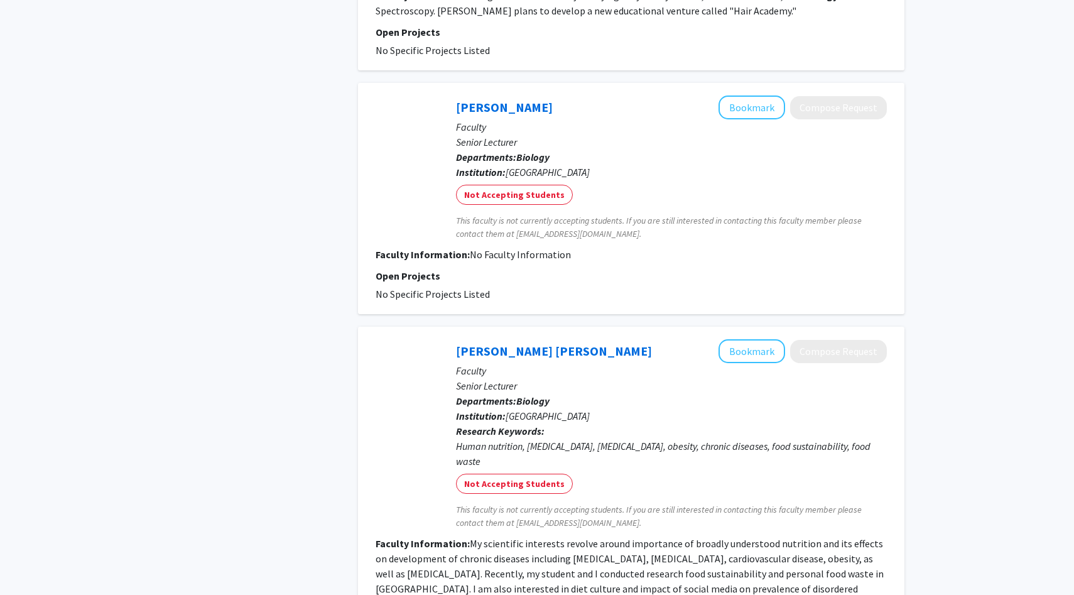
scroll to position [2209, 0]
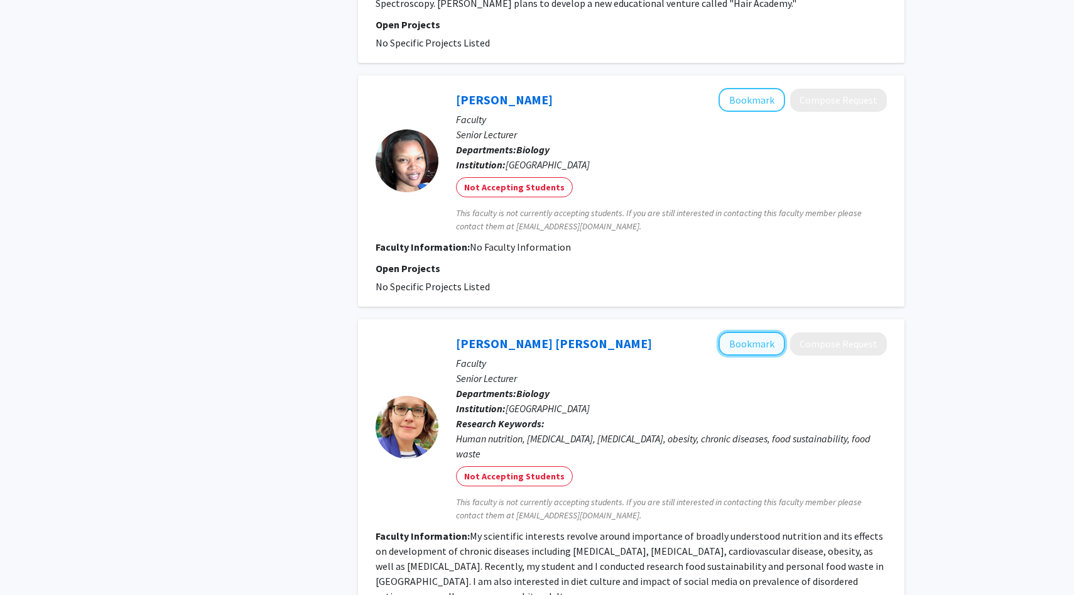
click at [743, 331] on button "Bookmark" at bounding box center [751, 343] width 67 height 24
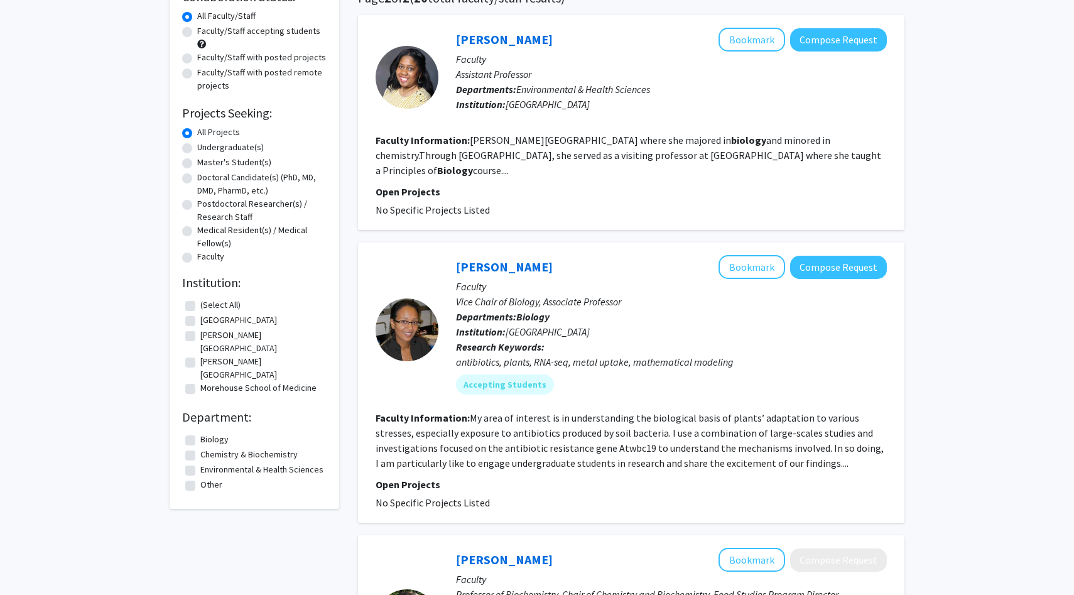
scroll to position [111, 0]
click at [830, 257] on button "Compose Request" at bounding box center [838, 267] width 97 height 23
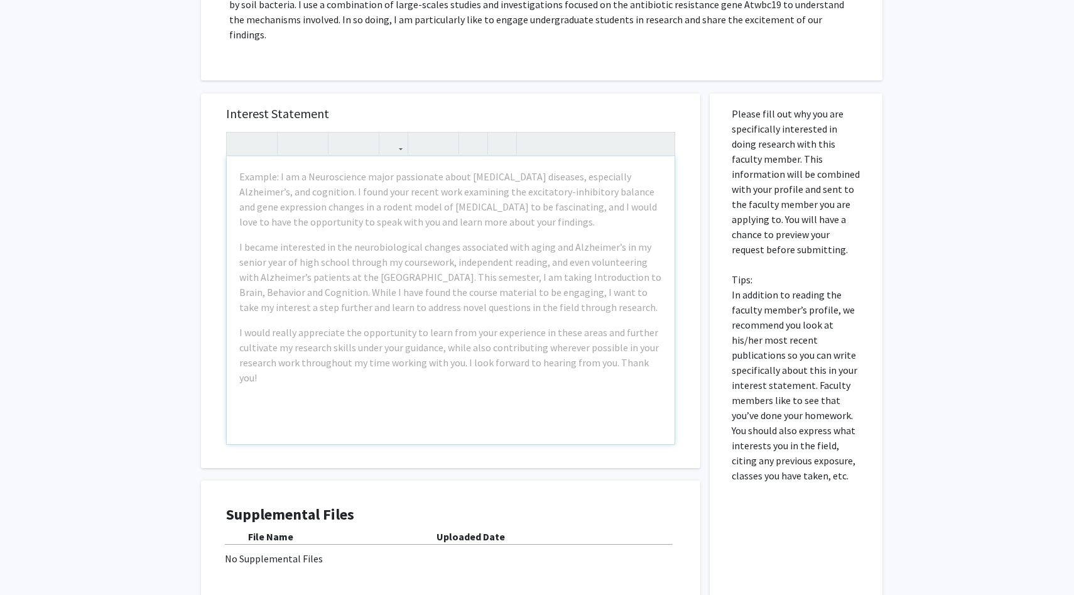
scroll to position [250, 0]
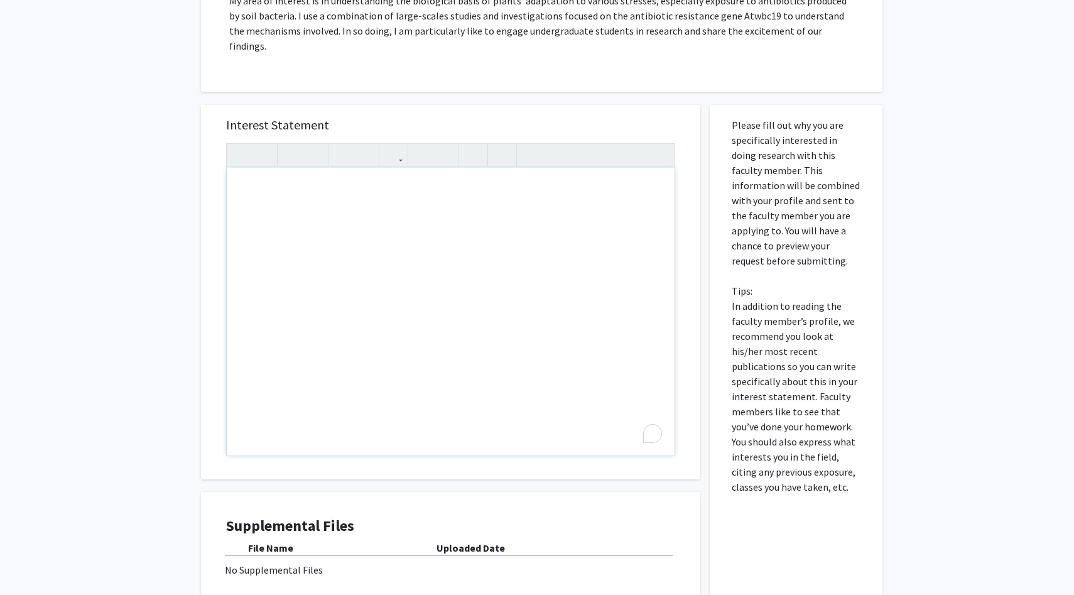
click at [510, 234] on div "To enrich screen reader interactions, please activate Accessibility in Grammarl…" at bounding box center [451, 312] width 448 height 288
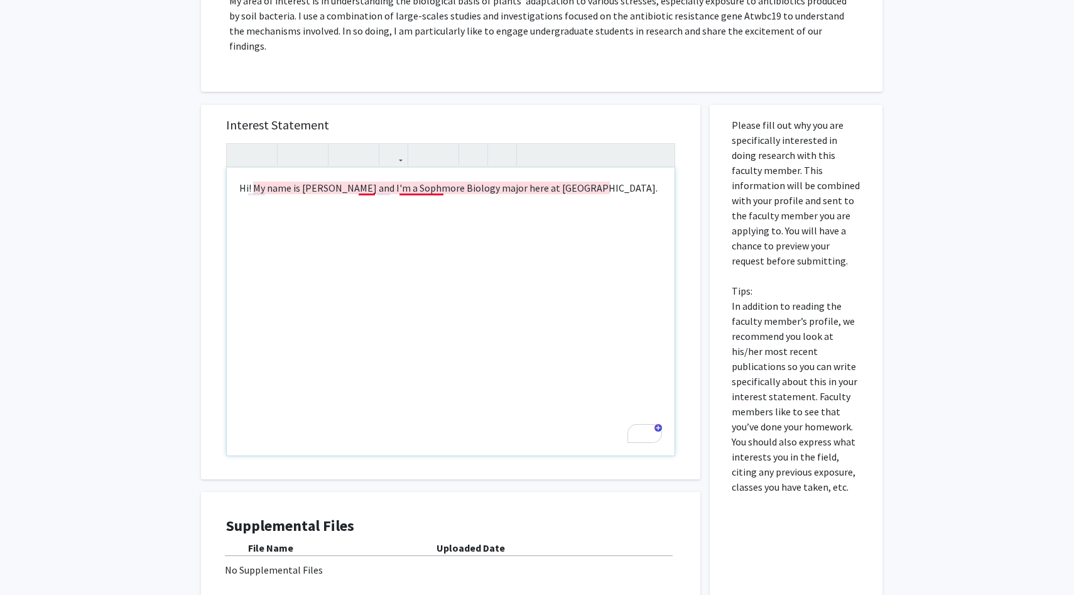
click at [409, 176] on div "Hi! My name is [PERSON_NAME] and I'm a Sophmore Biology major here at [GEOGRAPH…" at bounding box center [451, 312] width 448 height 288
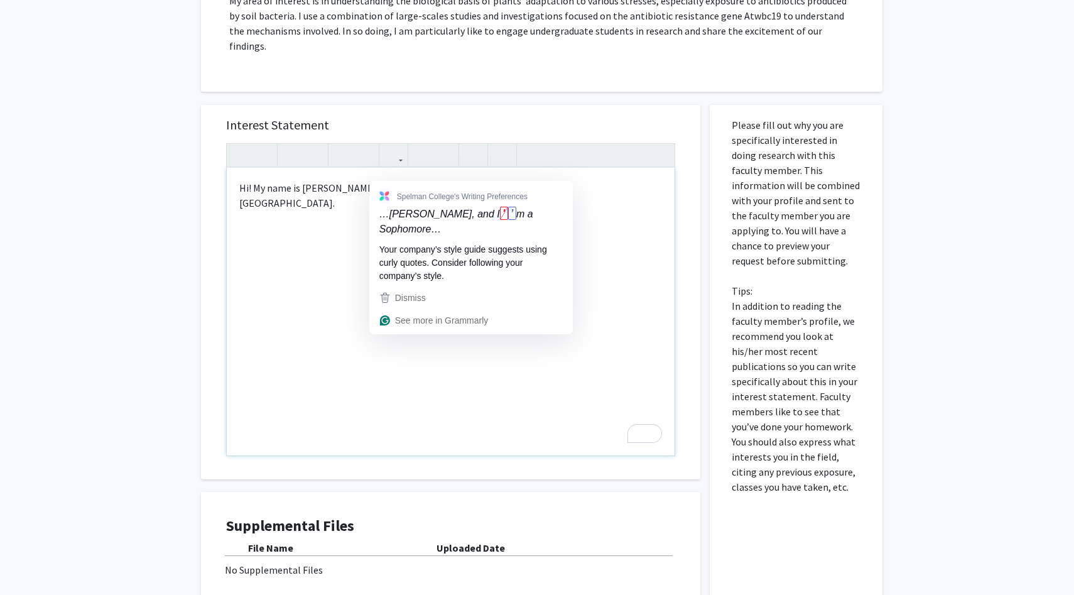
click at [388, 174] on div "Hi! My name is [PERSON_NAME], and I'm a Sophomore Biology major here at [GEOGRA…" at bounding box center [451, 312] width 448 height 288
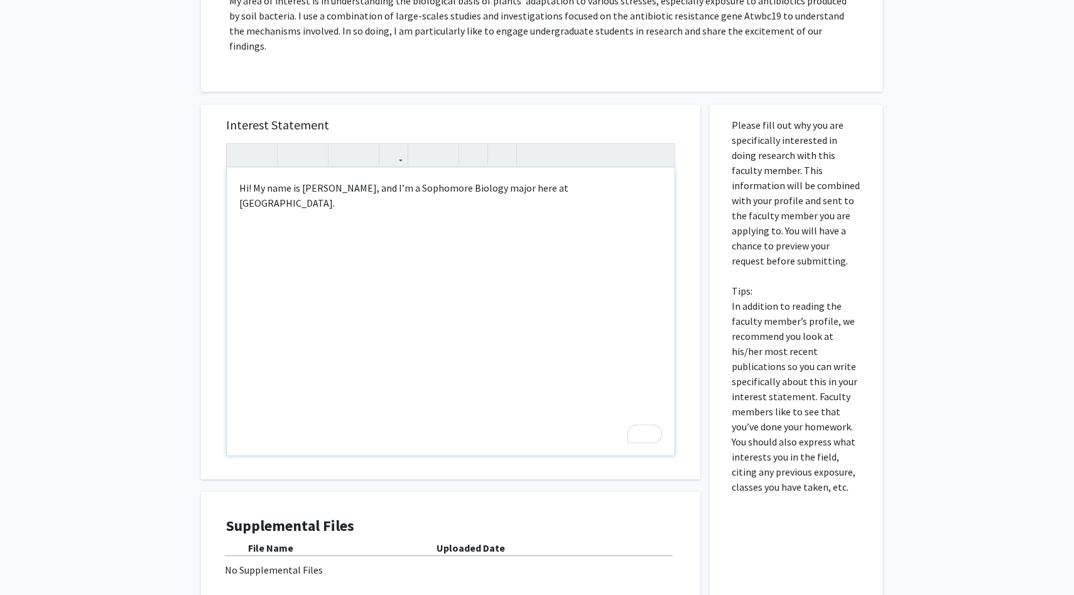
click at [630, 180] on div "Hi! My name is [PERSON_NAME], and I’m a Sophomore Biology major here at [GEOGRA…" at bounding box center [451, 312] width 448 height 288
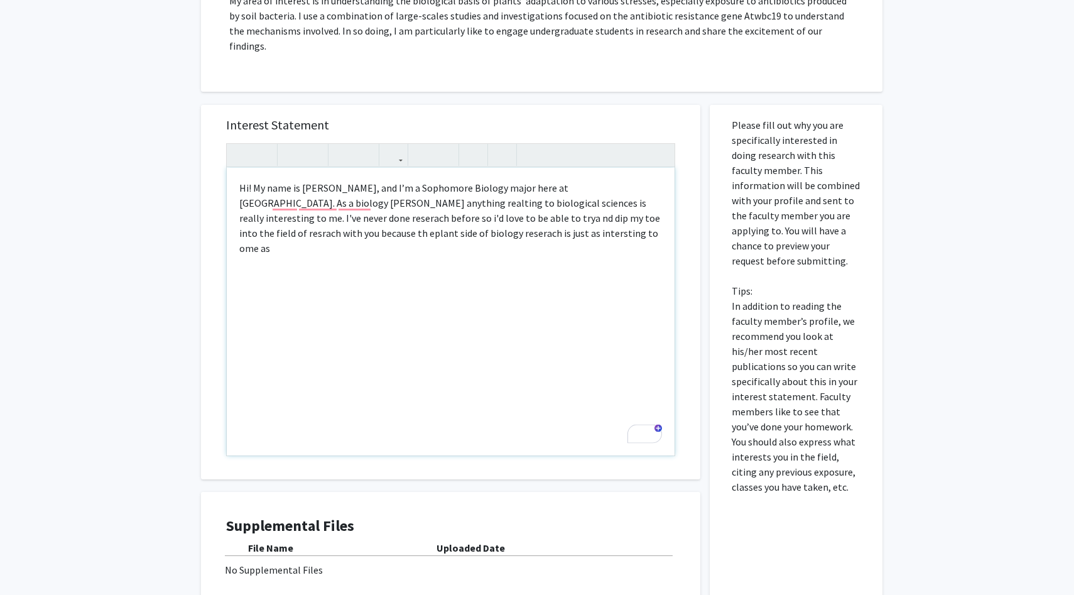
click at [475, 218] on div "Hi! My name is [PERSON_NAME], and I’m a Sophomore Biology major here at [GEOGRA…" at bounding box center [451, 312] width 448 height 288
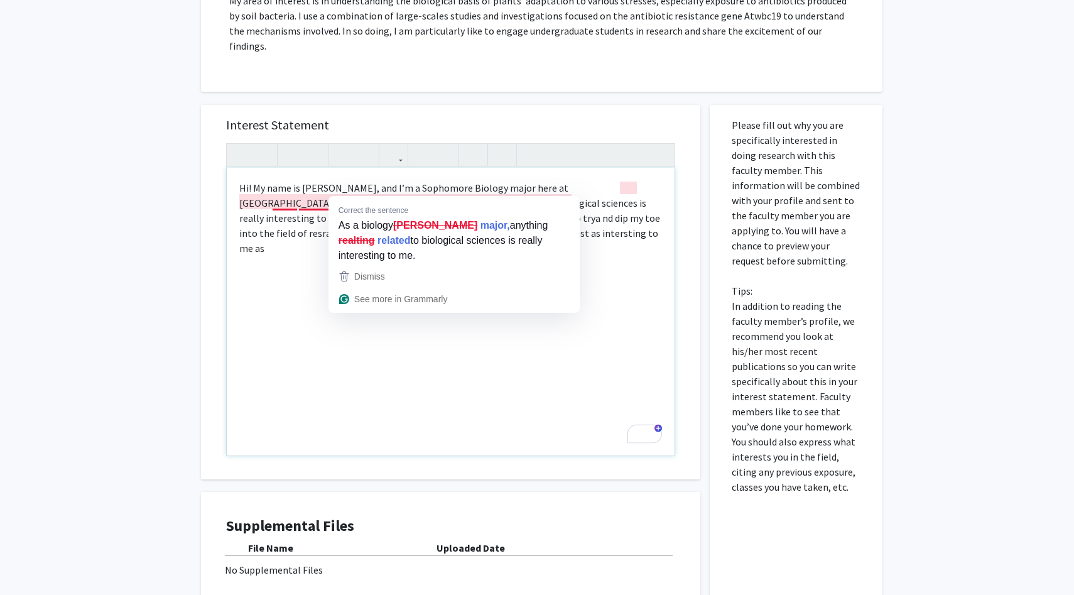
click at [361, 188] on div "Hi! My name is [PERSON_NAME], and I’m a Sophomore Biology major here at [GEOGRA…" at bounding box center [451, 312] width 448 height 288
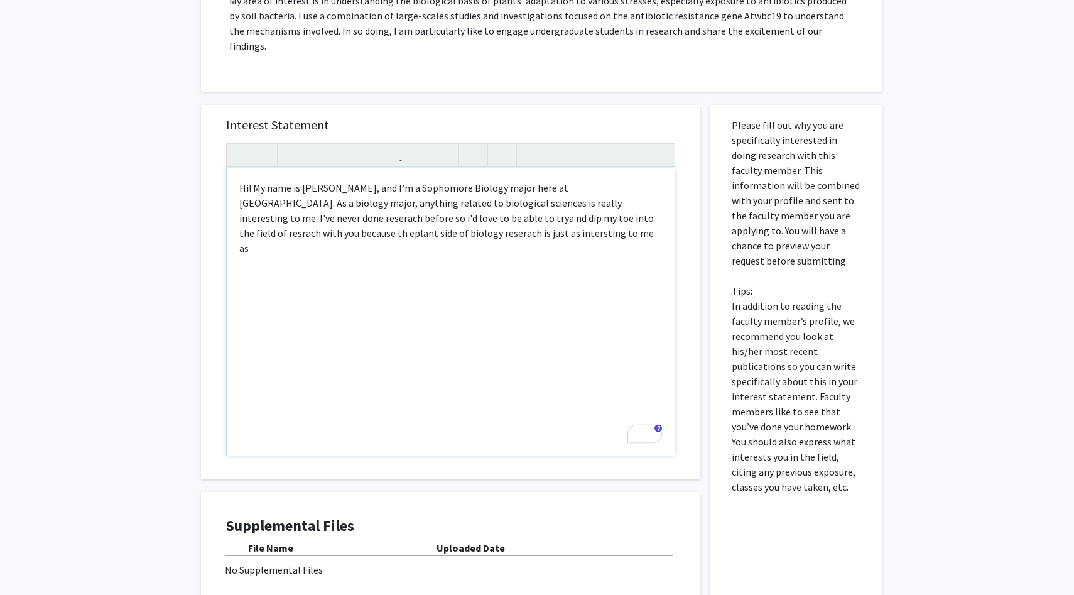
click at [512, 223] on div "Hi! My name is [PERSON_NAME], and I’m a Sophomore Biology major here at [GEOGRA…" at bounding box center [451, 312] width 448 height 288
click at [437, 227] on div "Hi! My name is [PERSON_NAME], and I’m a Sophomore Biology major here at [GEOGRA…" at bounding box center [451, 312] width 448 height 288
click at [427, 210] on div "Hi! My name is [PERSON_NAME], and I’m a Sophomore Biology major here at [GEOGRA…" at bounding box center [451, 312] width 448 height 288
click at [430, 217] on div "Hi! My name is [PERSON_NAME], and I’m a Sophomore Biology major here at [GEOGRA…" at bounding box center [451, 312] width 448 height 288
click at [359, 220] on div "Hi! My name is [PERSON_NAME], and I’m a Sophomore Biology major here at [GEOGRA…" at bounding box center [451, 312] width 448 height 288
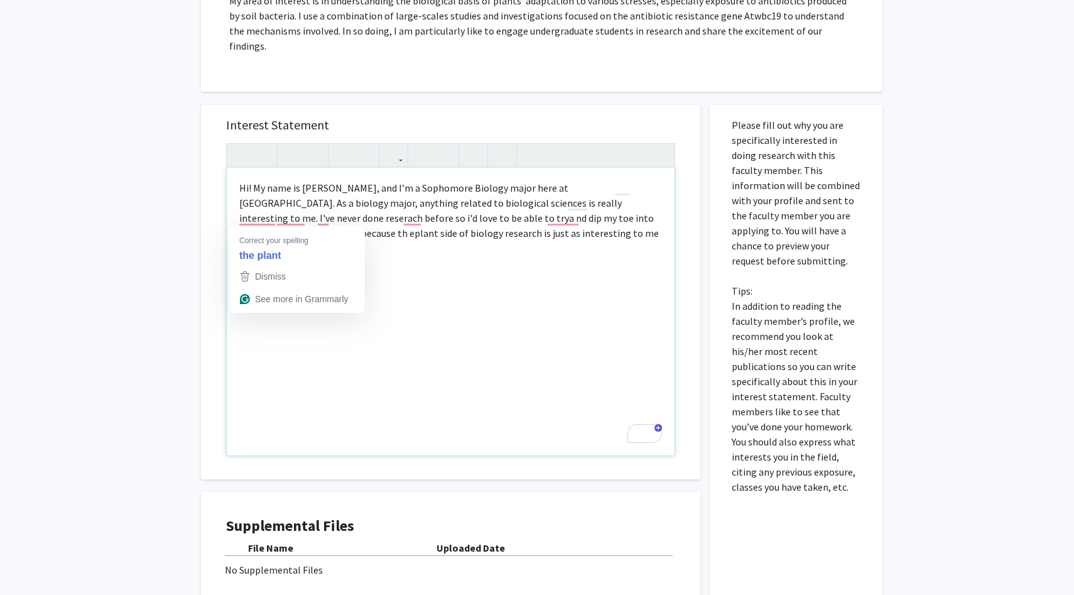
click at [262, 222] on div "Hi! My name is [PERSON_NAME], and I’m a Sophomore Biology major here at [GEOGRA…" at bounding box center [451, 312] width 448 height 288
click at [263, 207] on div "Hi! My name is [PERSON_NAME], and I’m a Sophomore Biology major here at [GEOGRA…" at bounding box center [451, 312] width 448 height 288
click at [287, 206] on div "Hi! My name is [PERSON_NAME], and I’m a Sophomore Biology major here at [GEOGRA…" at bounding box center [451, 312] width 448 height 288
click at [327, 202] on div "Hi! My name is [PERSON_NAME], and I’m a Sophomore Biology major here at [GEOGRA…" at bounding box center [451, 312] width 448 height 288
click at [325, 207] on div "Hi! My name is [PERSON_NAME], and I’m a Sophomore Biology major here at [GEOGRA…" at bounding box center [451, 312] width 448 height 288
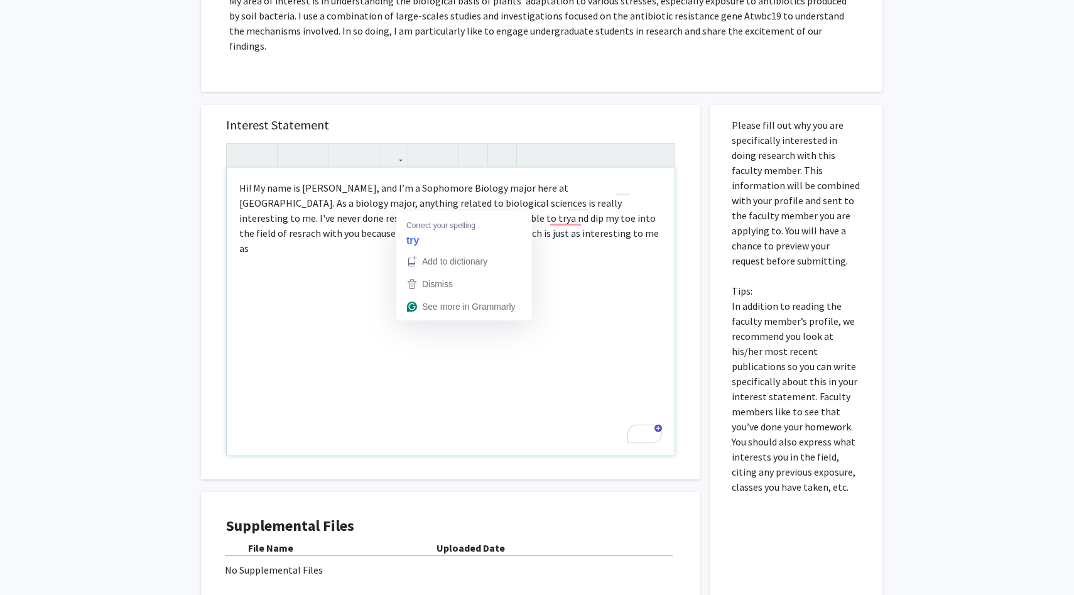
click at [411, 202] on div "Hi! My name is [PERSON_NAME], and I’m a Sophomore Biology major here at [GEOGRA…" at bounding box center [451, 312] width 448 height 288
click at [325, 203] on div "Hi! My name is [PERSON_NAME], and I’m a Sophomore Biology major here at [GEOGRA…" at bounding box center [451, 312] width 448 height 288
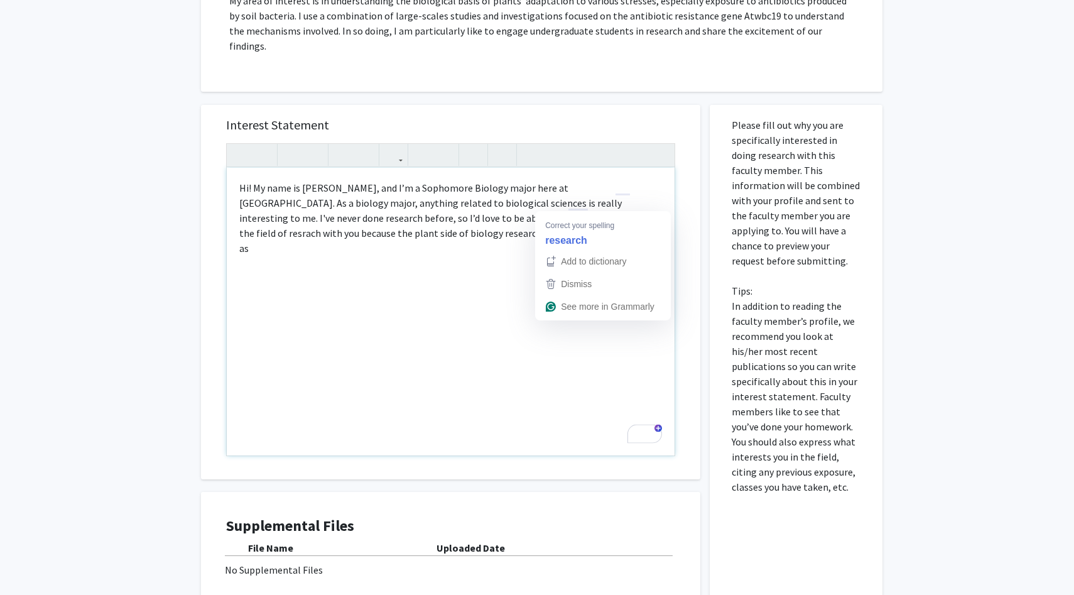
click at [563, 203] on div "Hi! My name is [PERSON_NAME], and I’m a Sophomore Biology major here at [GEOGRA…" at bounding box center [451, 312] width 448 height 288
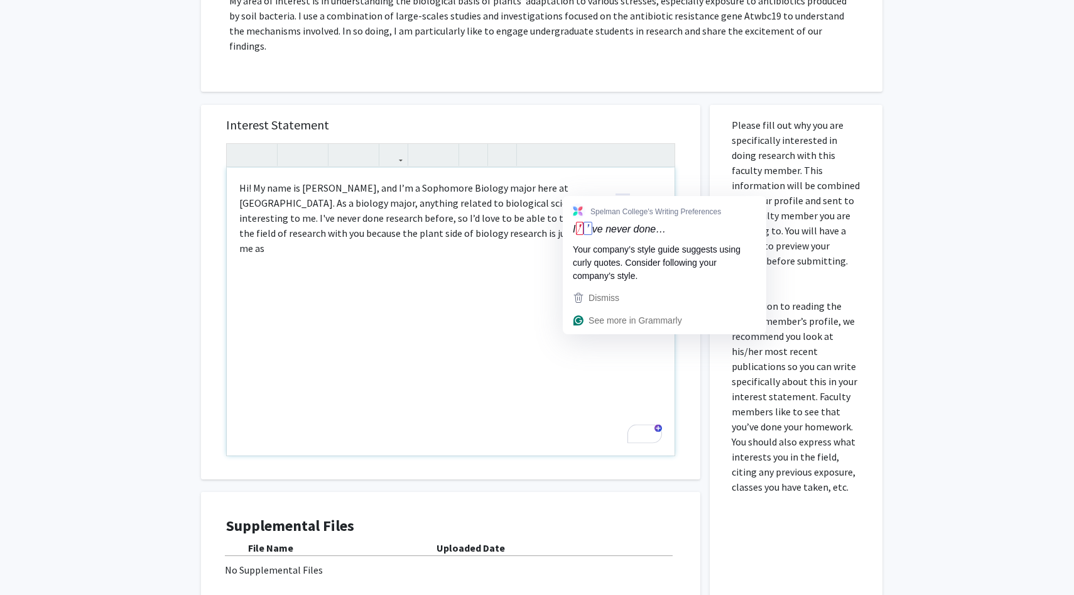
click at [576, 191] on div "Hi! My name is [PERSON_NAME], and I’m a Sophomore Biology major here at [GEOGRA…" at bounding box center [451, 312] width 448 height 288
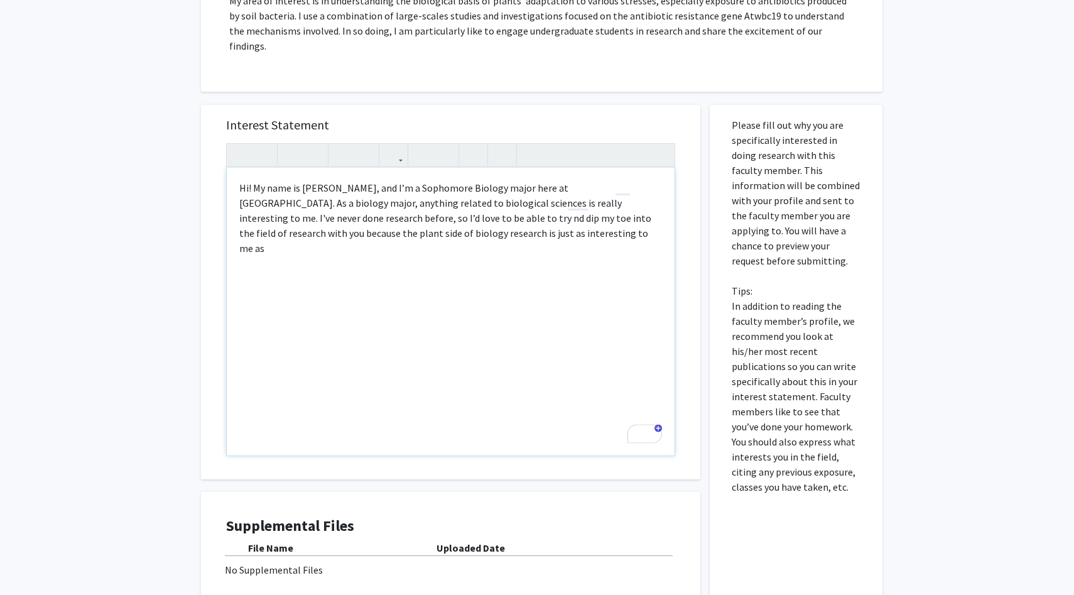
click at [507, 220] on div "Hi! My name is [PERSON_NAME], and I’m a Sophomore Biology major here at [GEOGRA…" at bounding box center [451, 312] width 448 height 288
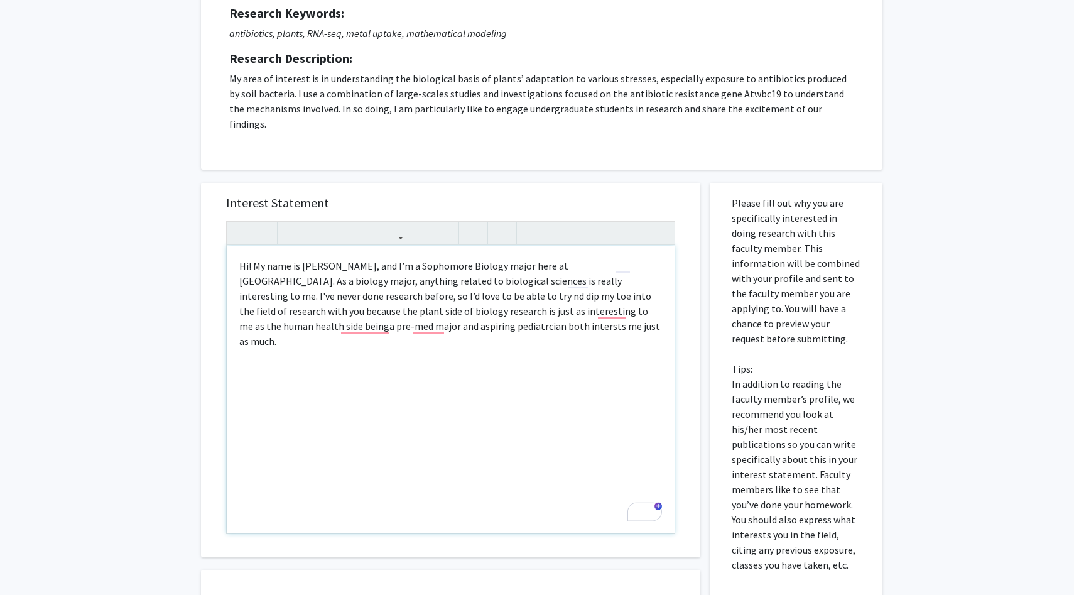
scroll to position [163, 0]
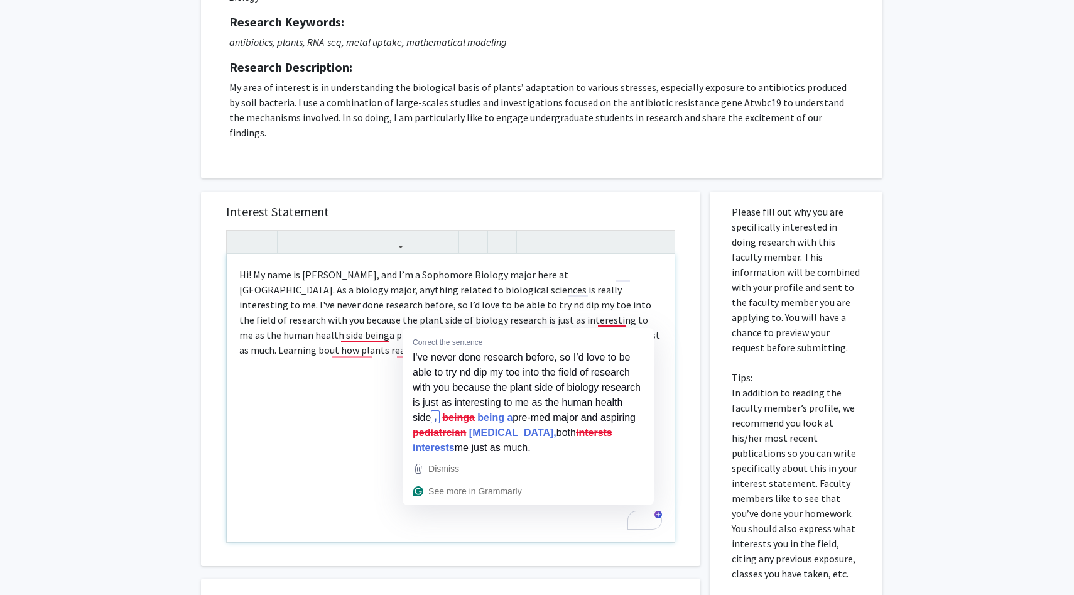
click at [428, 323] on div "Hi! My name is [PERSON_NAME], and I’m a Sophomore Biology major here at [GEOGRA…" at bounding box center [451, 398] width 448 height 288
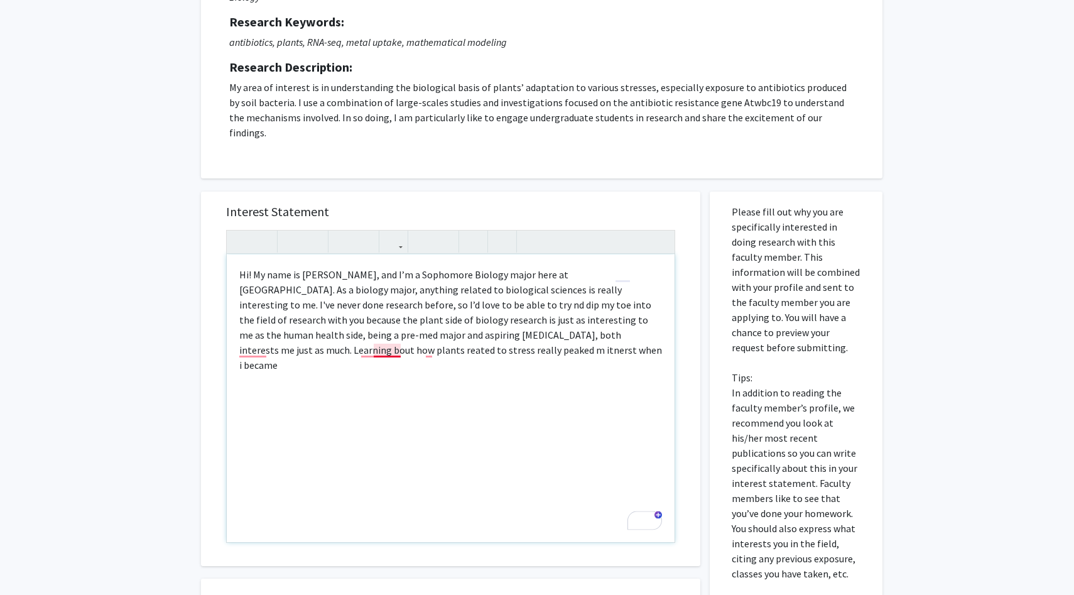
click at [388, 339] on div "Hi! My name is [PERSON_NAME], and I’m a Sophomore Biology major here at [GEOGRA…" at bounding box center [451, 398] width 448 height 288
click at [370, 336] on div "Hi! My name is [PERSON_NAME], and I’m a Sophomore Biology major here at [GEOGRA…" at bounding box center [451, 398] width 448 height 288
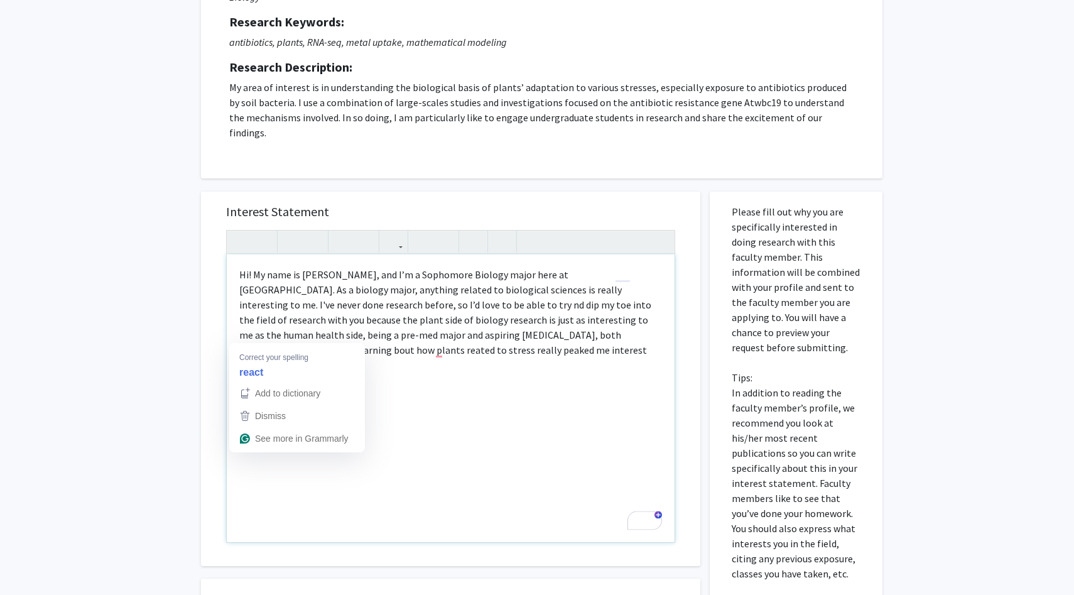
click at [257, 340] on div "Hi! My name is [PERSON_NAME], and I’m a Sophomore Biology major here at [GEOGRA…" at bounding box center [451, 398] width 448 height 288
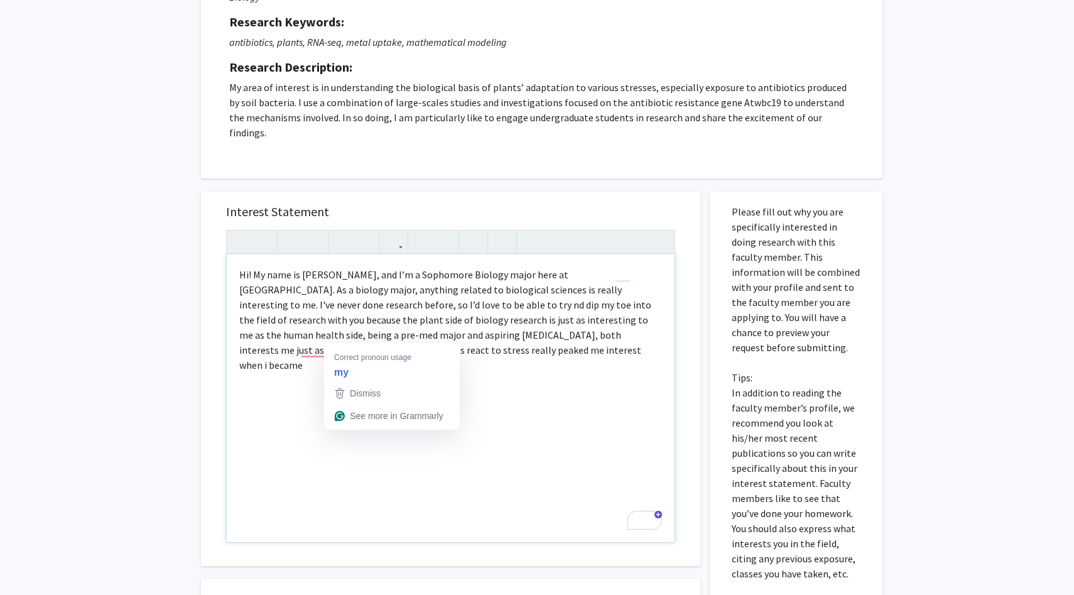
click at [340, 335] on div "Hi! My name is [PERSON_NAME], and I’m a Sophomore Biology major here at [GEOGRA…" at bounding box center [451, 398] width 448 height 288
click at [319, 337] on div "Hi! My name is [PERSON_NAME], and I’m a Sophomore Biology major here at [GEOGRA…" at bounding box center [451, 398] width 448 height 288
click at [409, 335] on div "Hi! My name is [PERSON_NAME], and I’m a Sophomore Biology major here at [GEOGRA…" at bounding box center [451, 398] width 448 height 288
click at [451, 340] on div "Hi! My name is [PERSON_NAME], and I’m a Sophomore Biology major here at [GEOGRA…" at bounding box center [451, 398] width 448 height 288
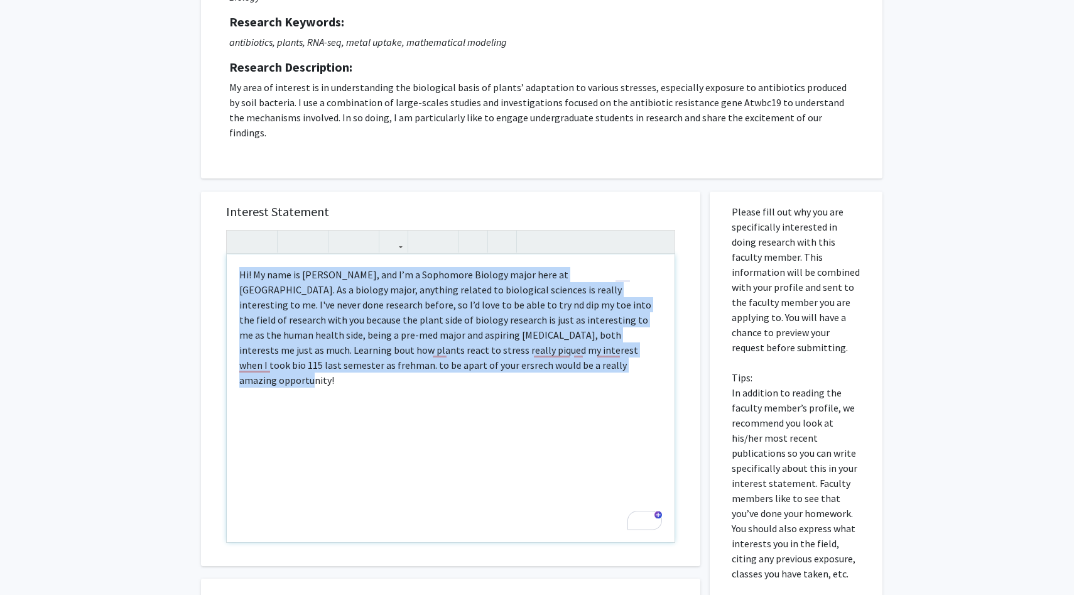
drag, startPoint x: 240, startPoint y: 259, endPoint x: 469, endPoint y: 378, distance: 257.8
click at [469, 378] on div "Hi! My name is [PERSON_NAME], and I’m a Sophomore Biology major here at [GEOGRA…" at bounding box center [451, 398] width 448 height 288
copy div "Hi! My name is [PERSON_NAME], and I’m a Sophomore Biology major here at [GEOGRA…"
type textarea "<p>Hi! My name is [PERSON_NAME], and I’m a sophomore Biology major at [GEOGRAPH…"
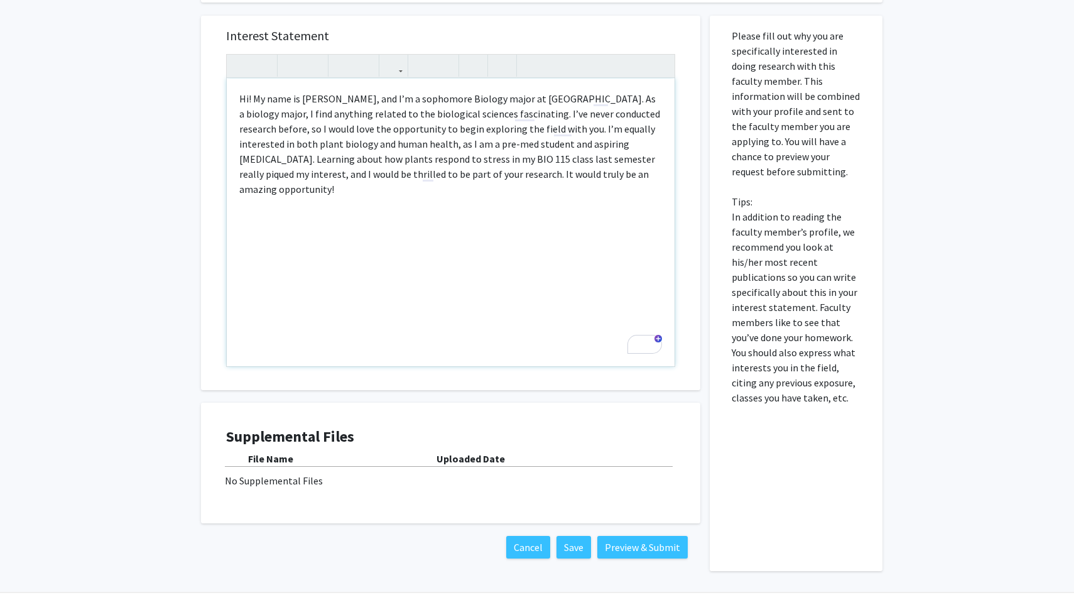
scroll to position [366, 0]
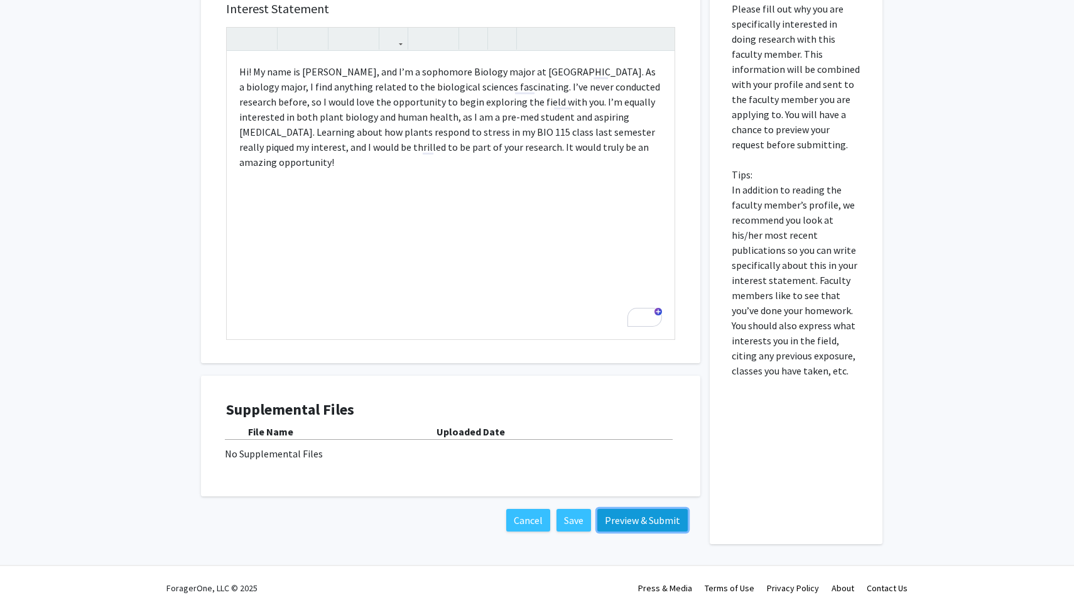
click at [623, 509] on button "Preview & Submit" at bounding box center [642, 520] width 90 height 23
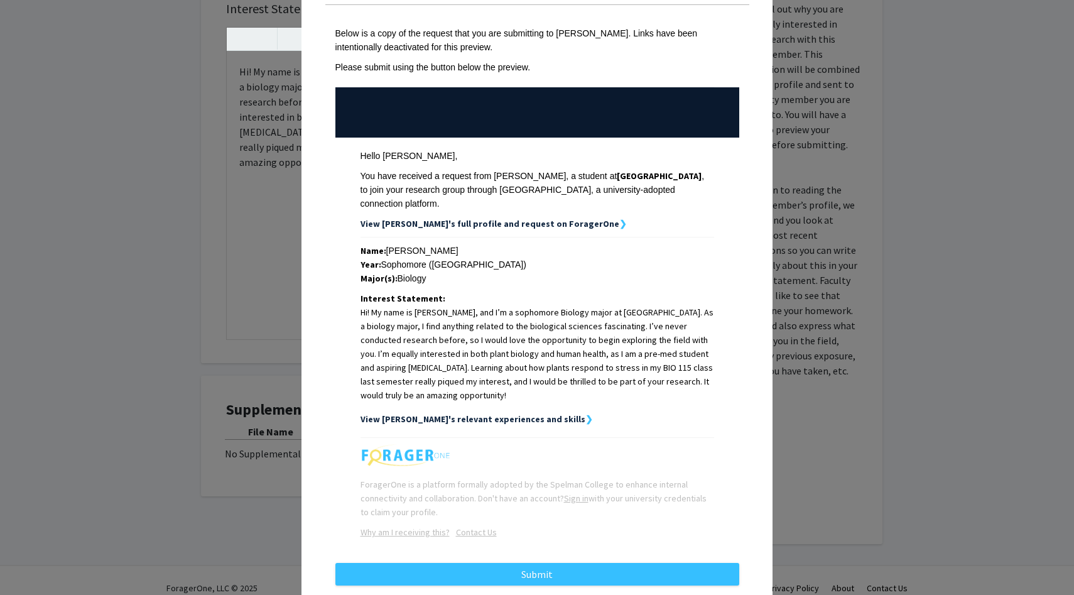
scroll to position [75, 0]
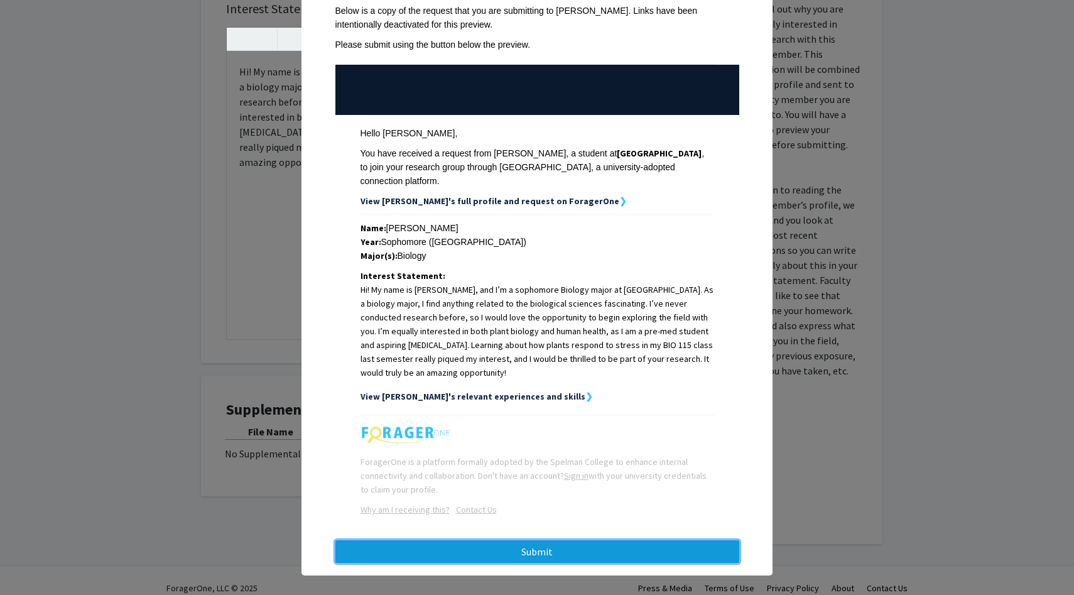
click at [547, 541] on button "Submit" at bounding box center [537, 551] width 404 height 23
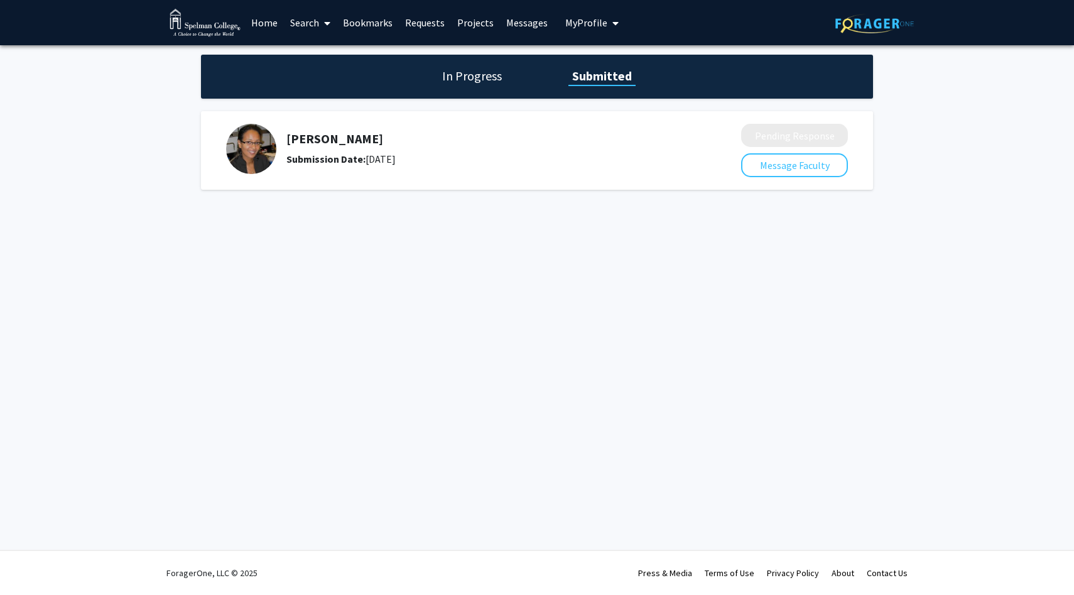
click at [267, 19] on link "Home" at bounding box center [264, 23] width 39 height 44
